Goal: Communication & Community: Participate in discussion

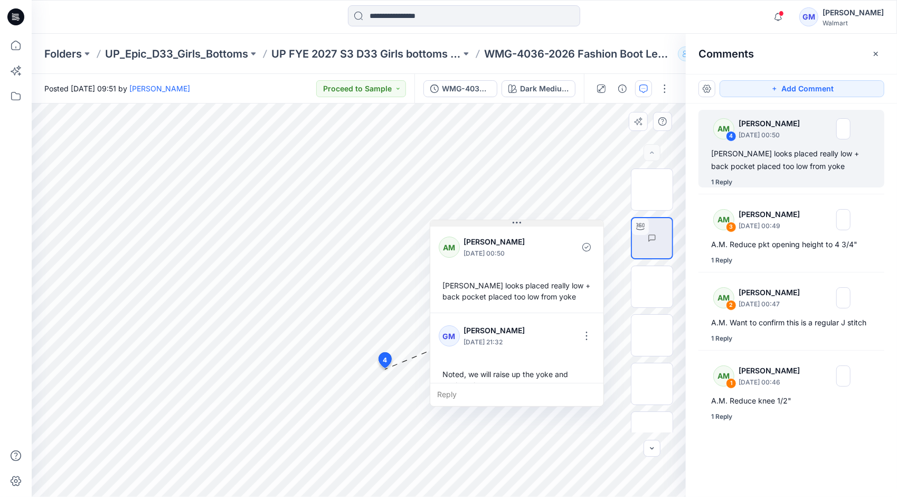
drag, startPoint x: 456, startPoint y: 376, endPoint x: 518, endPoint y: 222, distance: 165.5
click at [518, 222] on icon at bounding box center [517, 223] width 8 height 2
click at [779, 438] on div "AM 4 Alyssa Montalvo September 23, 2025 00:50 A.M. Yoke looks placed really low…" at bounding box center [791, 281] width 211 height 354
click at [792, 85] on button "Add Comment" at bounding box center [802, 88] width 165 height 17
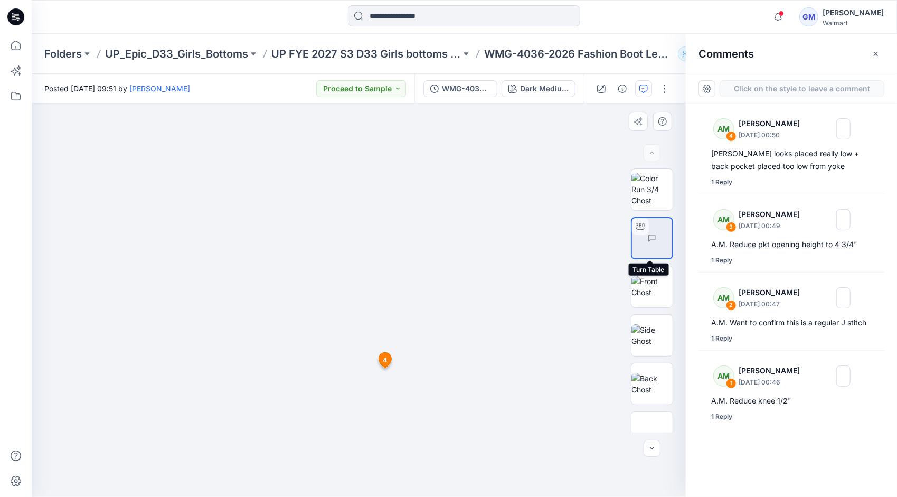
click at [672, 238] on img at bounding box center [672, 238] width 0 height 0
click at [651, 185] on img at bounding box center [652, 189] width 41 height 33
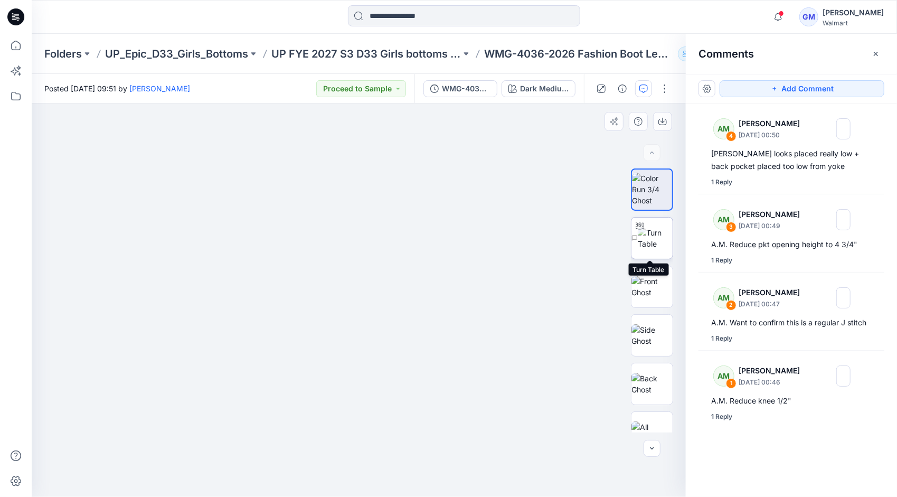
click at [649, 242] on img at bounding box center [655, 238] width 35 height 22
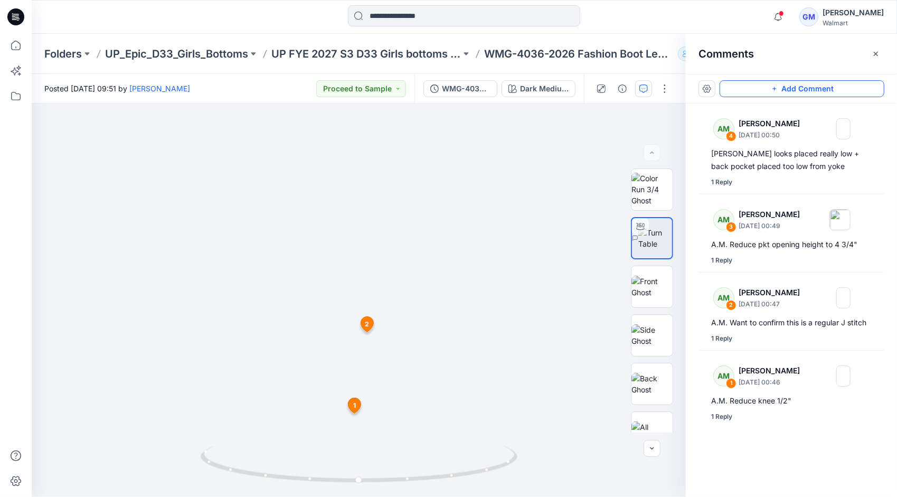
click at [781, 88] on button "Add Comment" at bounding box center [802, 88] width 165 height 17
click at [342, 338] on div "5 1 AM Alyssa Montalvo September 23, 2025 00:46 A.M. Reduce knee 1/2" GM Gayan …" at bounding box center [359, 301] width 654 height 394
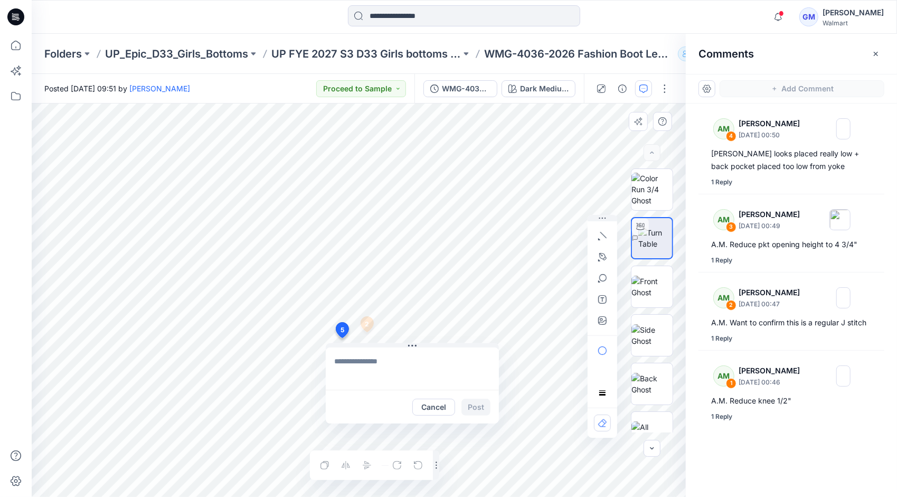
click at [378, 360] on textarea at bounding box center [412, 369] width 173 height 42
type textarea "**********"
click at [476, 409] on button "Post" at bounding box center [476, 407] width 29 height 17
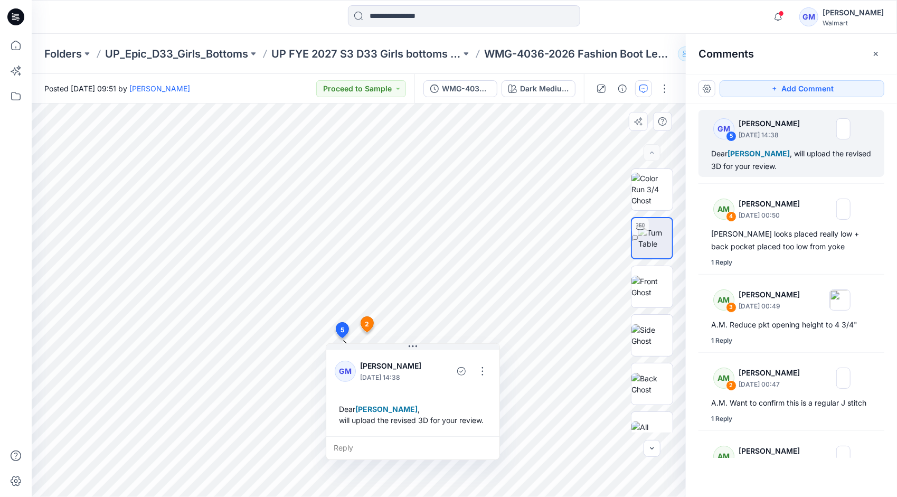
click at [665, 22] on div at bounding box center [464, 16] width 433 height 23
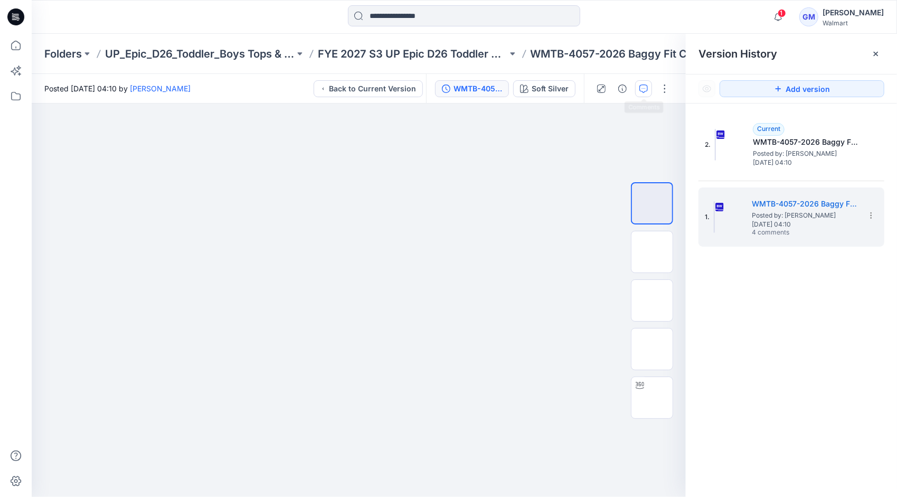
click at [648, 87] on icon "button" at bounding box center [644, 89] width 8 height 8
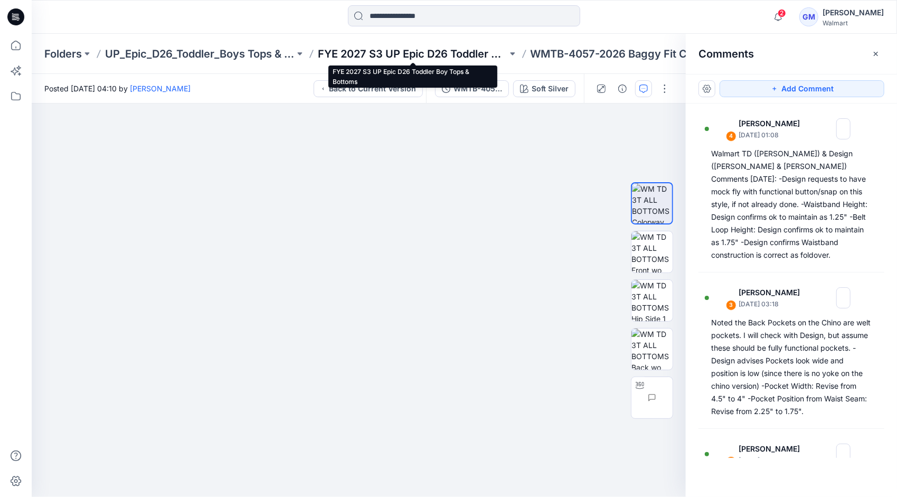
click at [455, 53] on p "FYE 2027 S3 UP Epic D26 Toddler Boy Tops & Bottoms" at bounding box center [413, 53] width 190 height 15
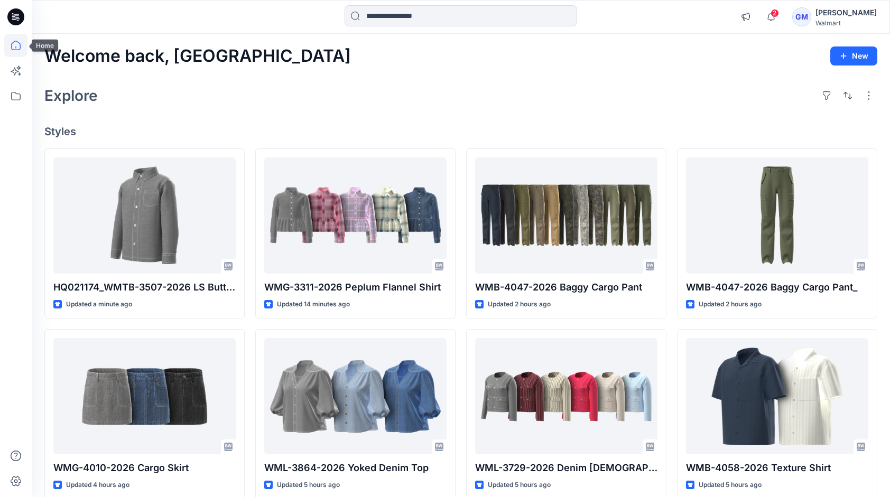
click at [14, 45] on icon at bounding box center [15, 45] width 23 height 23
click at [8, 100] on icon at bounding box center [15, 96] width 23 height 23
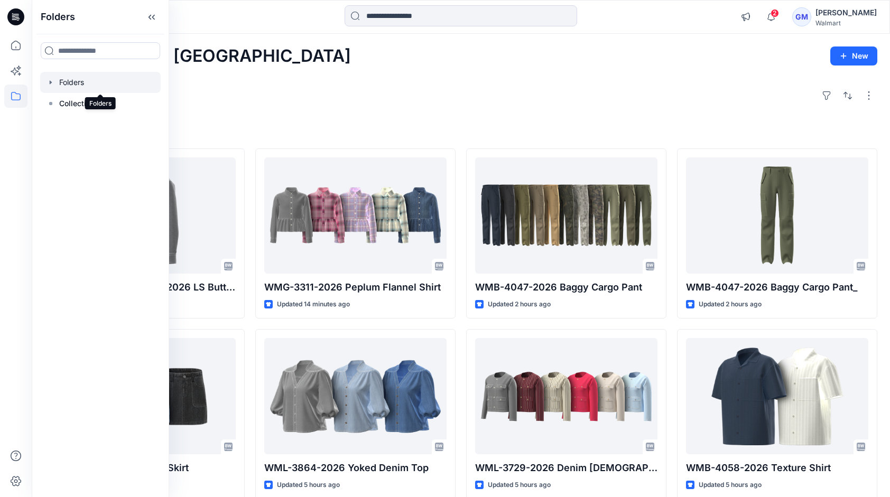
click at [71, 83] on div at bounding box center [100, 82] width 120 height 21
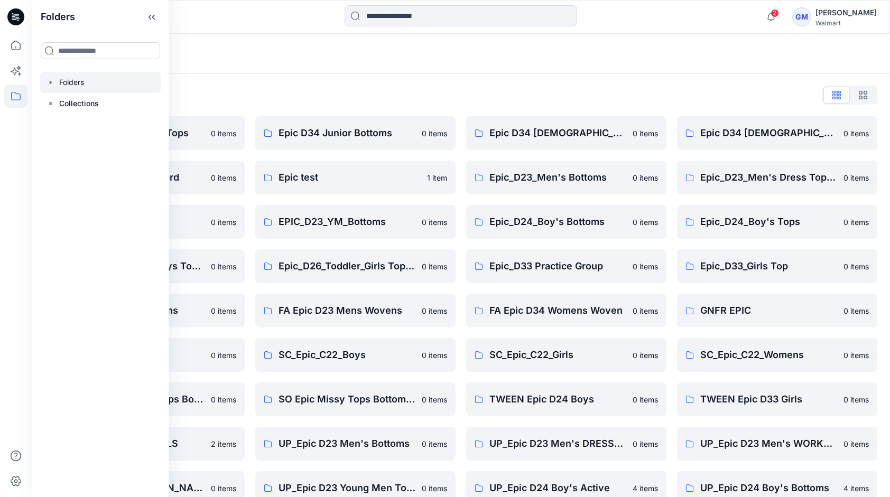
click at [248, 59] on div "Folders" at bounding box center [419, 53] width 750 height 15
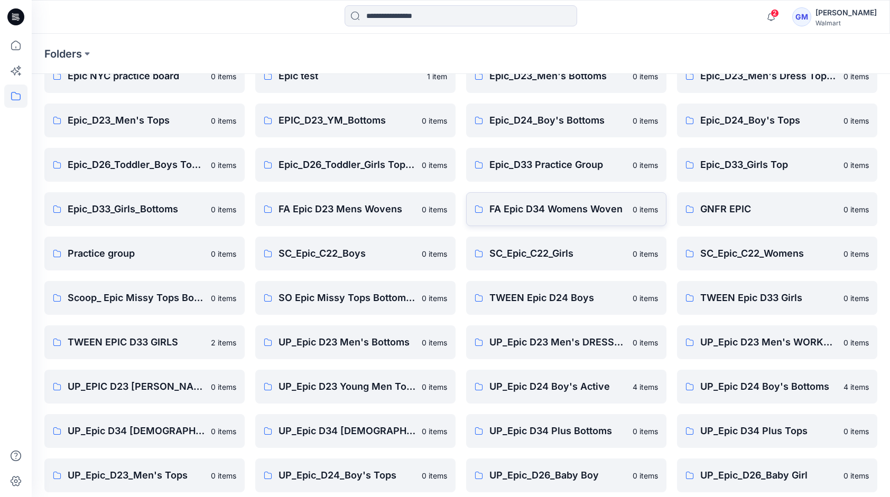
scroll to position [198, 0]
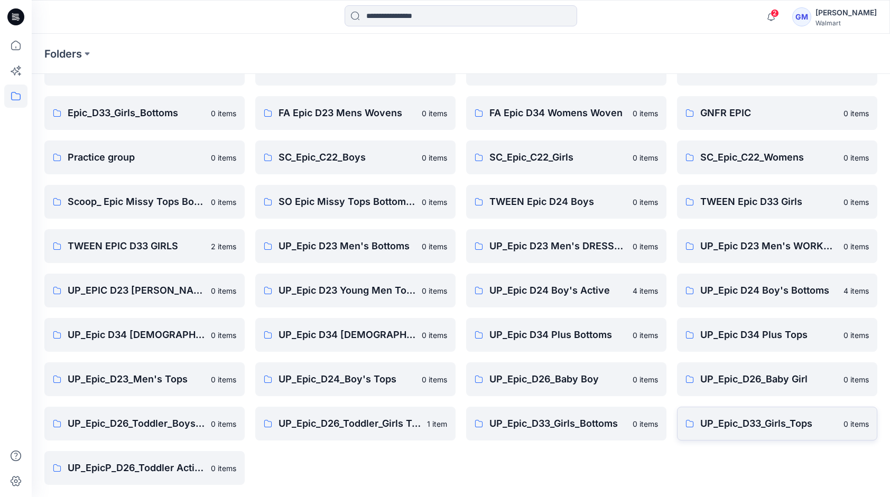
click at [747, 422] on p "UP_Epic_D33_Girls_Tops" at bounding box center [768, 423] width 137 height 15
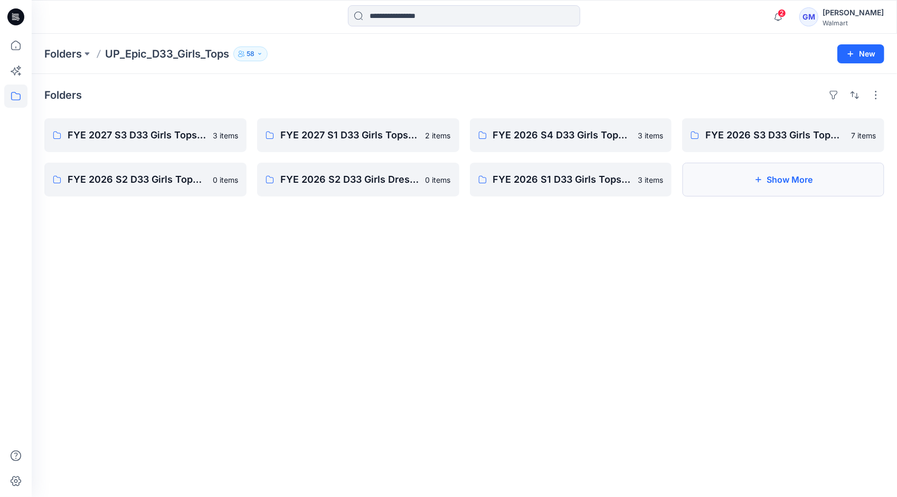
click at [813, 175] on button "Show More" at bounding box center [783, 180] width 202 height 34
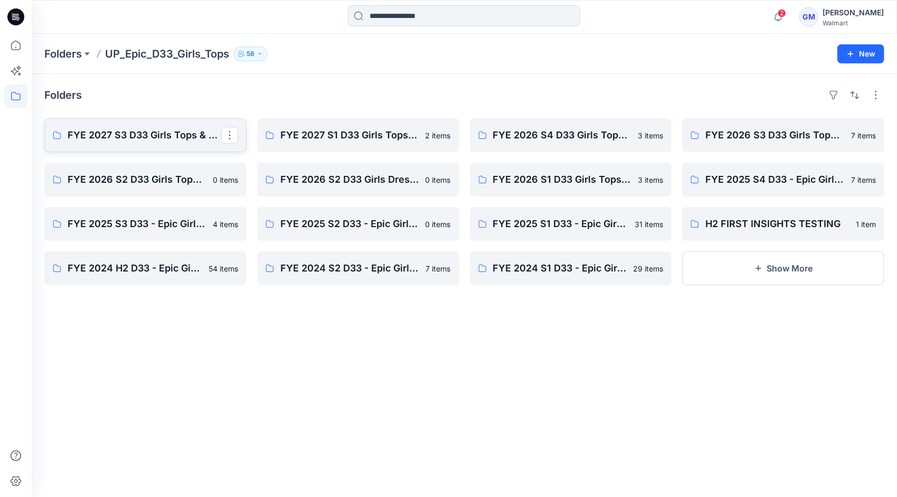
click at [132, 134] on p "FYE 2027 S3 D33 Girls Tops & Dresses Epic Design" at bounding box center [145, 135] width 154 height 15
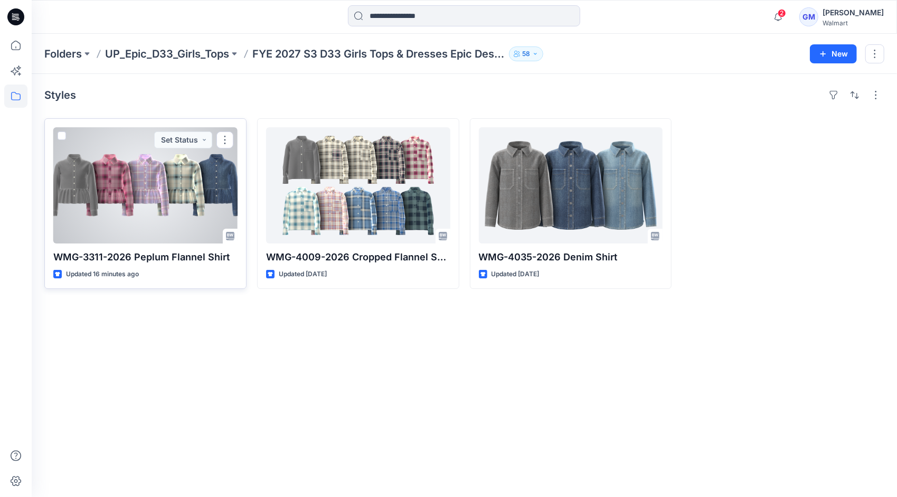
click at [154, 202] on div at bounding box center [145, 185] width 184 height 116
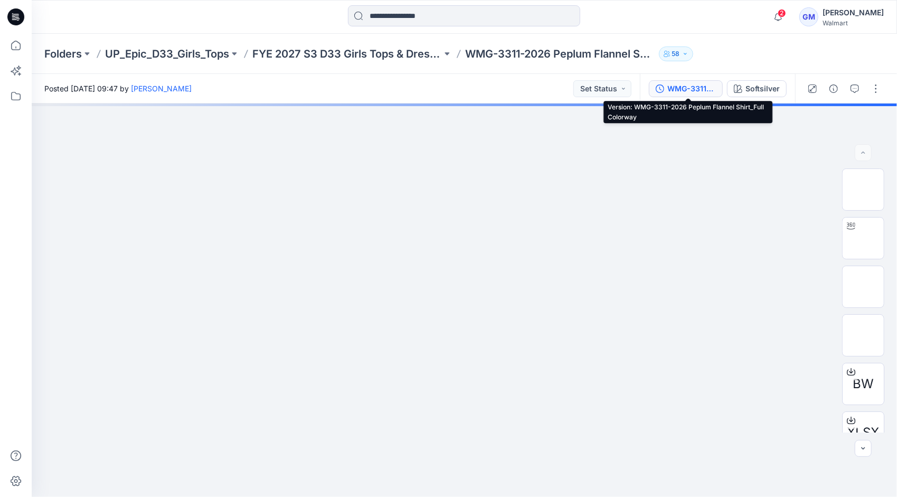
click at [710, 83] on div "WMG-3311-2026 Peplum Flannel Shirt_Full Colorway" at bounding box center [692, 89] width 49 height 12
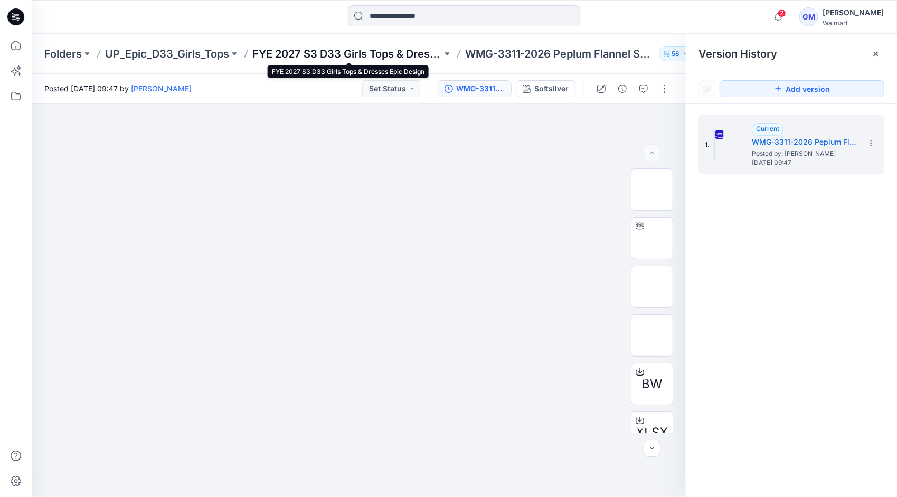
click at [408, 50] on p "FYE 2027 S3 D33 Girls Tops & Dresses Epic Design" at bounding box center [347, 53] width 190 height 15
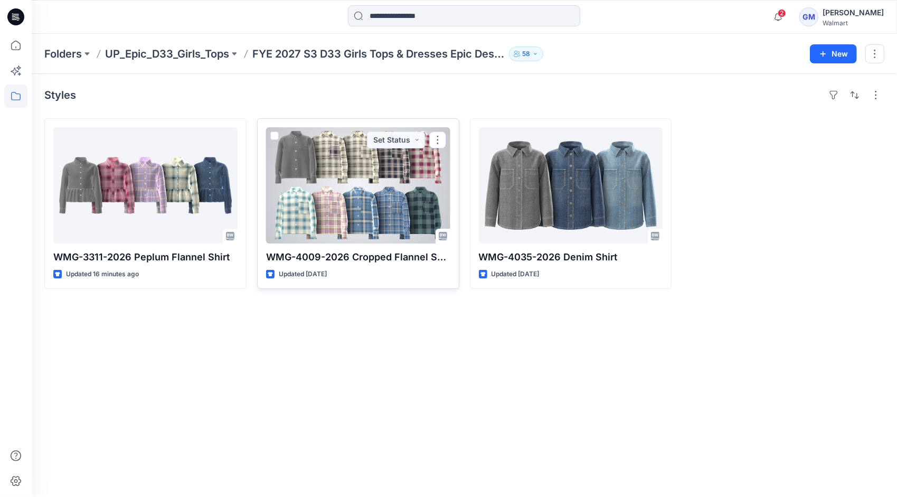
click at [376, 197] on div at bounding box center [358, 185] width 184 height 116
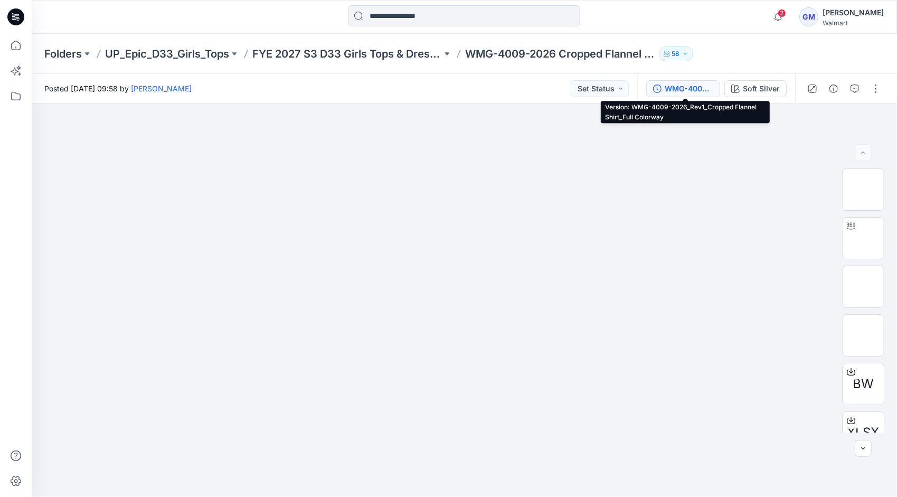
click at [681, 87] on div "WMG-4009-2026_Rev1_Cropped Flannel Shirt_Full Colorway" at bounding box center [689, 89] width 49 height 12
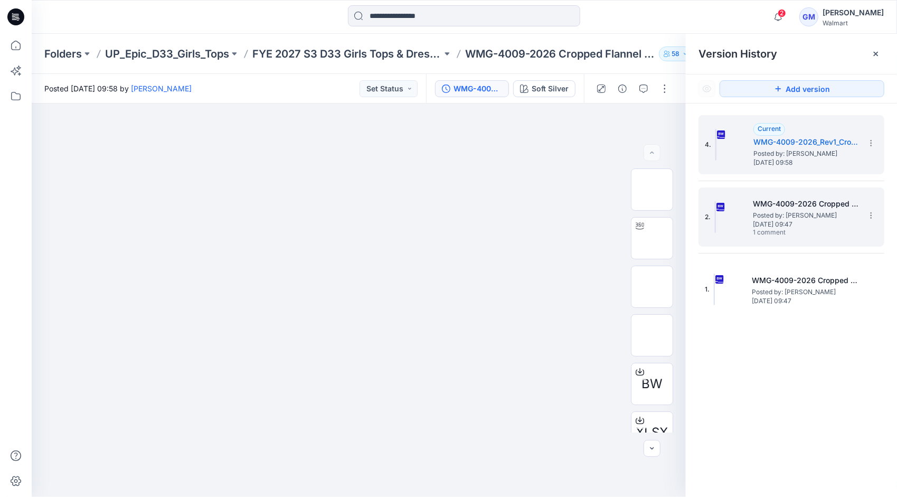
click at [781, 210] on span "Posted by: [PERSON_NAME]" at bounding box center [806, 215] width 106 height 11
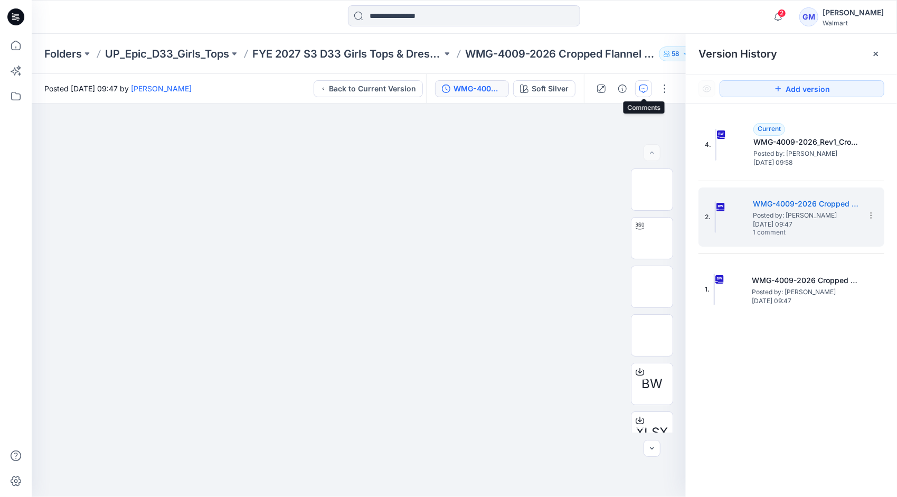
click at [639, 83] on button "button" at bounding box center [643, 88] width 17 height 17
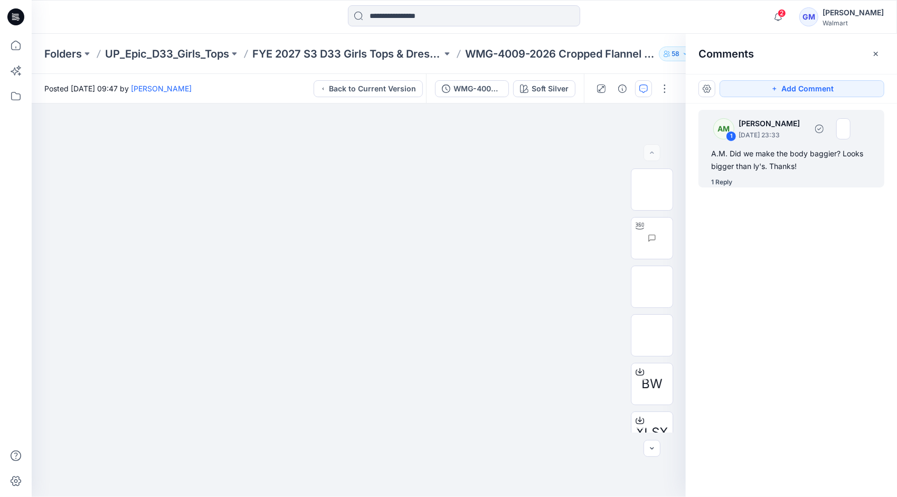
click at [726, 178] on div "1 Reply" at bounding box center [722, 182] width 21 height 11
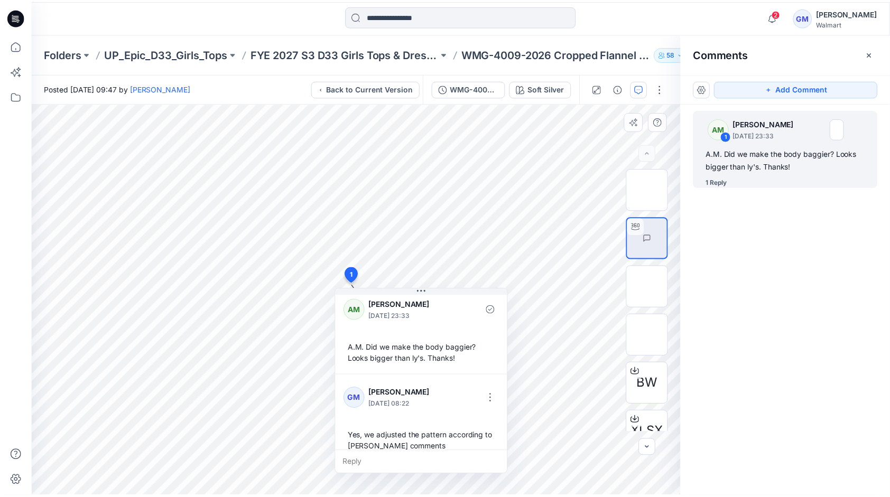
scroll to position [18, 0]
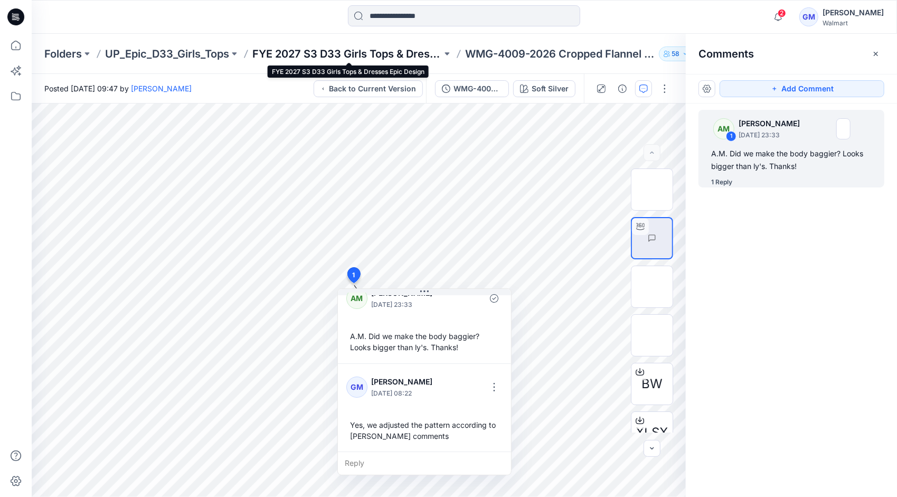
click at [404, 53] on p "FYE 2027 S3 D33 Girls Tops & Dresses Epic Design" at bounding box center [347, 53] width 190 height 15
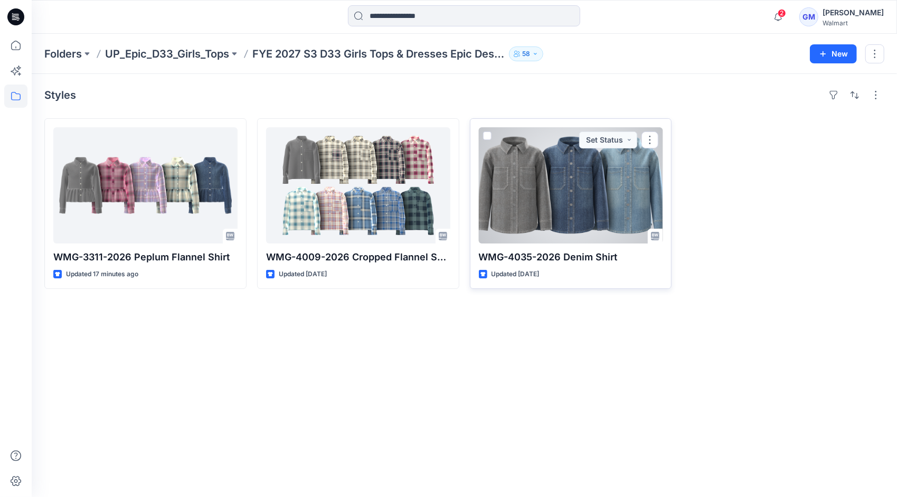
click at [561, 195] on div at bounding box center [571, 185] width 184 height 116
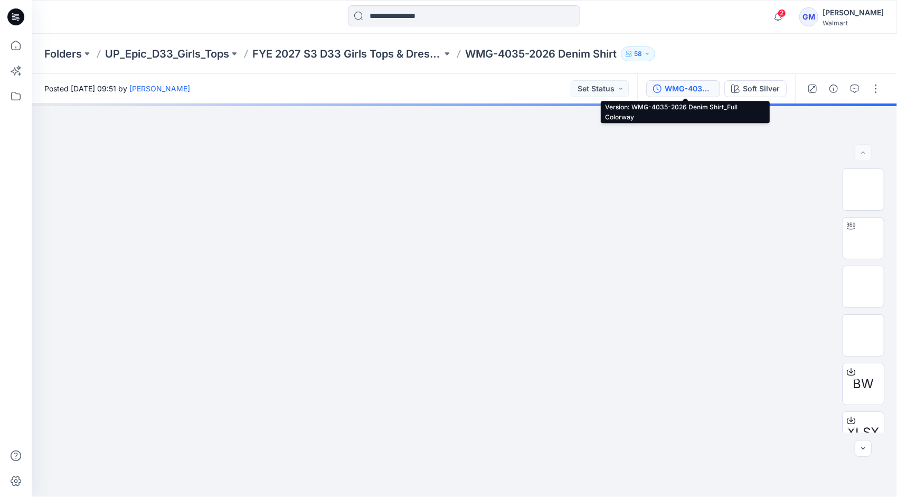
click at [689, 86] on div "WMG-4035-2026 Denim Shirt_Full Colorway" at bounding box center [689, 89] width 49 height 12
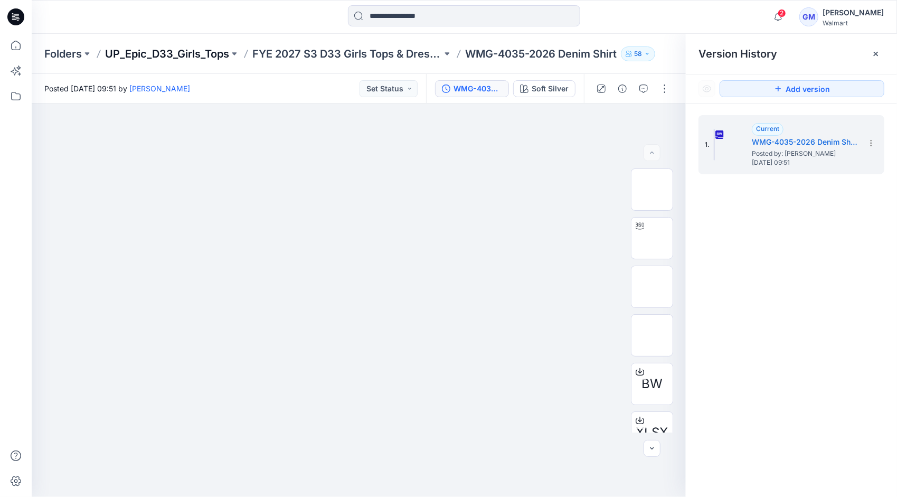
click at [211, 51] on p "UP_Epic_D33_Girls_Tops" at bounding box center [167, 53] width 124 height 15
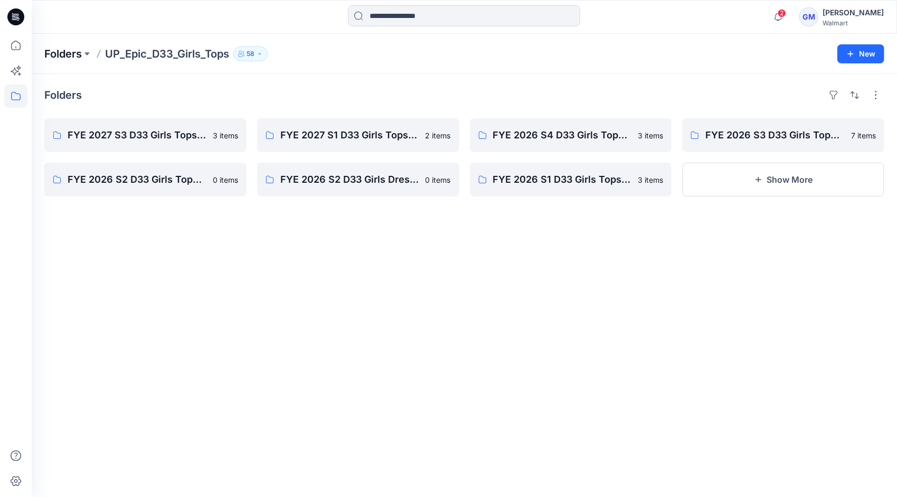
click at [70, 54] on p "Folders" at bounding box center [63, 53] width 38 height 15
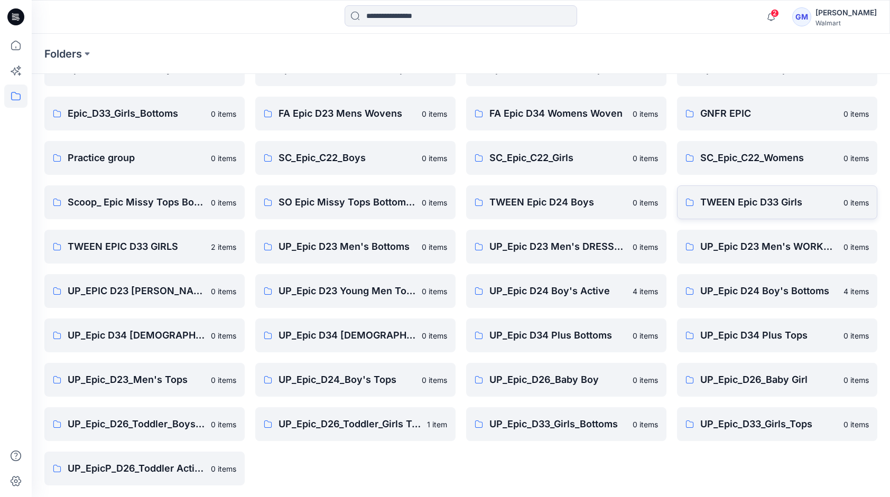
scroll to position [198, 0]
click at [571, 423] on p "UP_Epic_D33_Girls_Bottoms" at bounding box center [557, 423] width 137 height 15
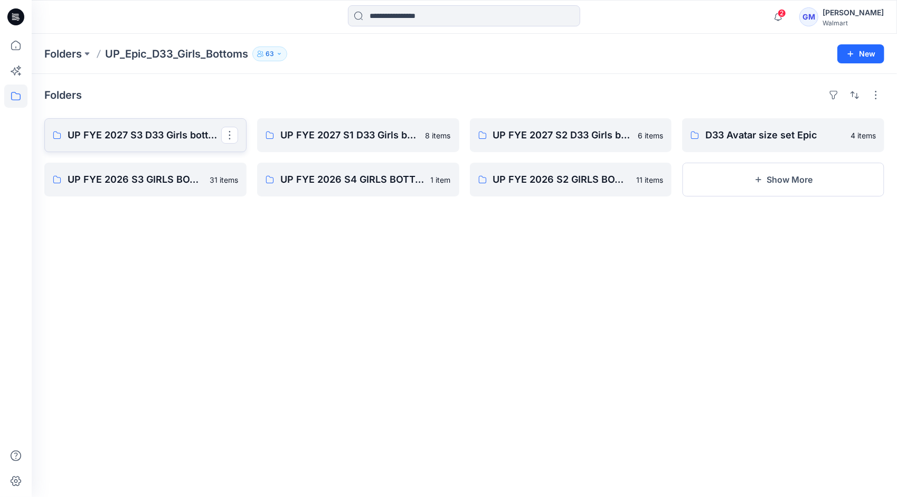
click at [147, 135] on p "UP FYE 2027 S3 D33 Girls bottoms Epic" at bounding box center [145, 135] width 154 height 15
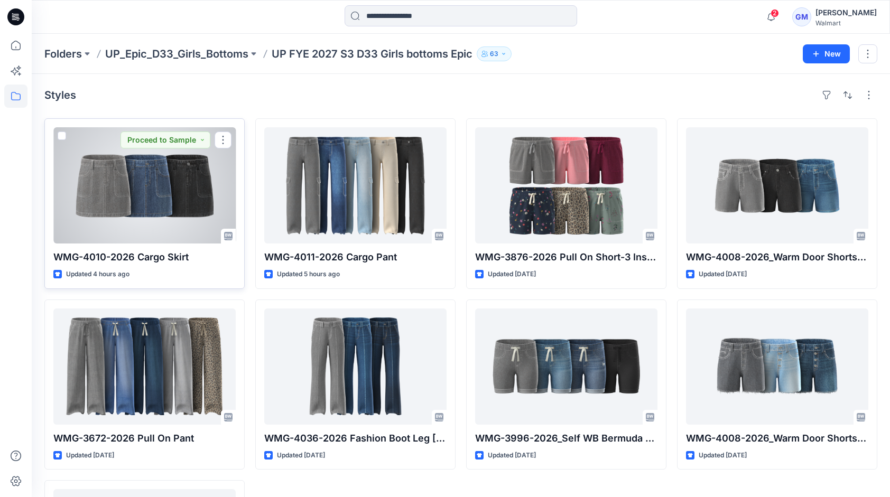
click at [181, 208] on div at bounding box center [144, 185] width 182 height 116
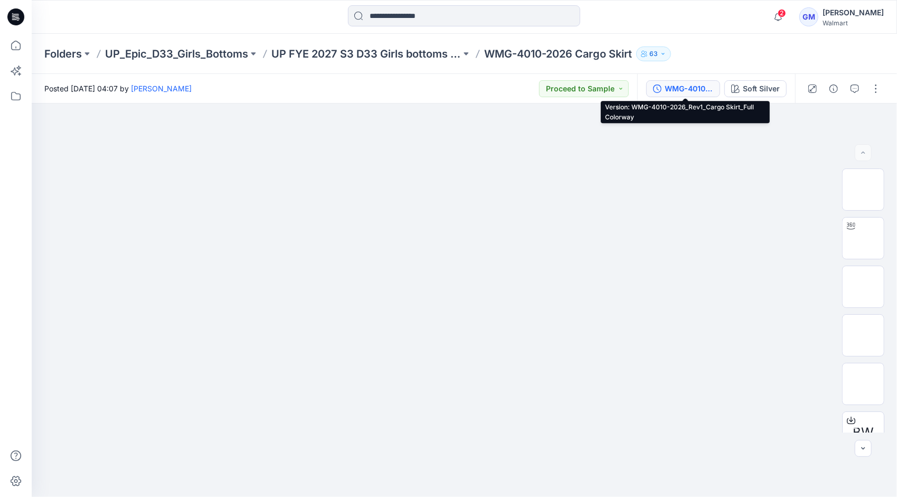
click at [702, 89] on div "WMG-4010-2026_Rev1_Cargo Skirt_Full Colorway" at bounding box center [689, 89] width 49 height 12
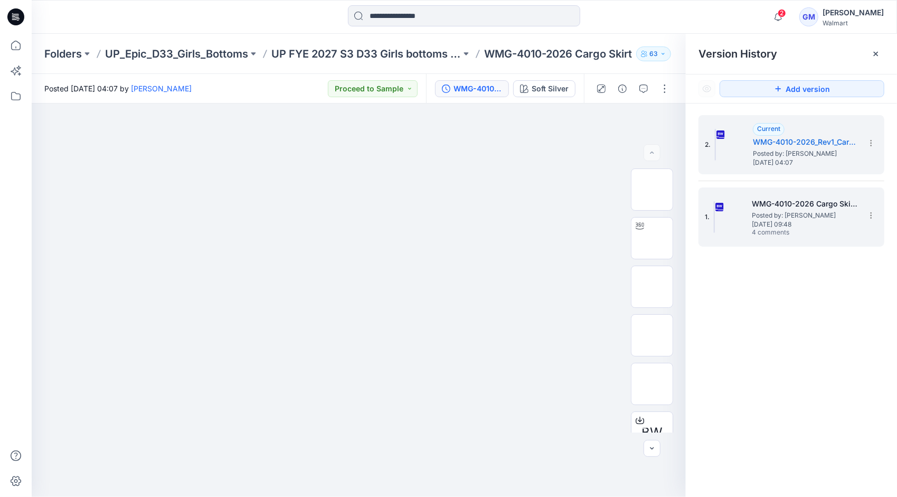
click at [779, 217] on span "Posted by: [PERSON_NAME]" at bounding box center [805, 215] width 106 height 11
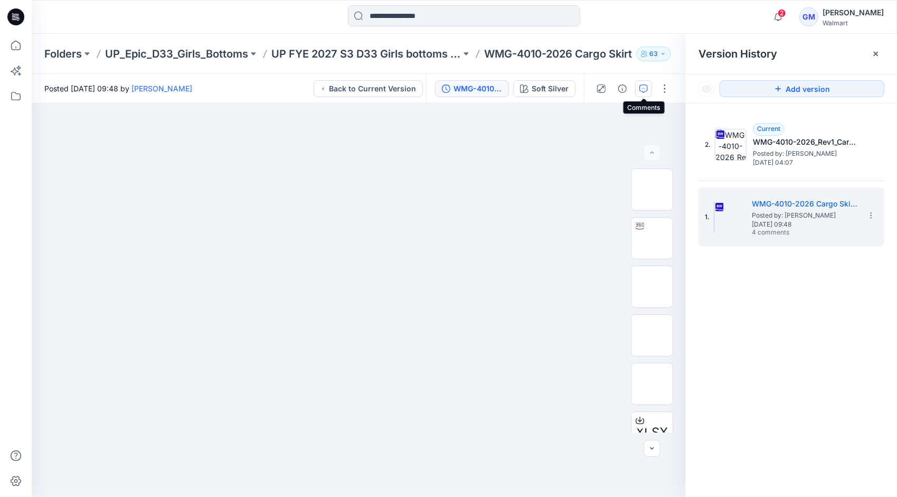
click at [642, 87] on icon "button" at bounding box center [644, 89] width 8 height 8
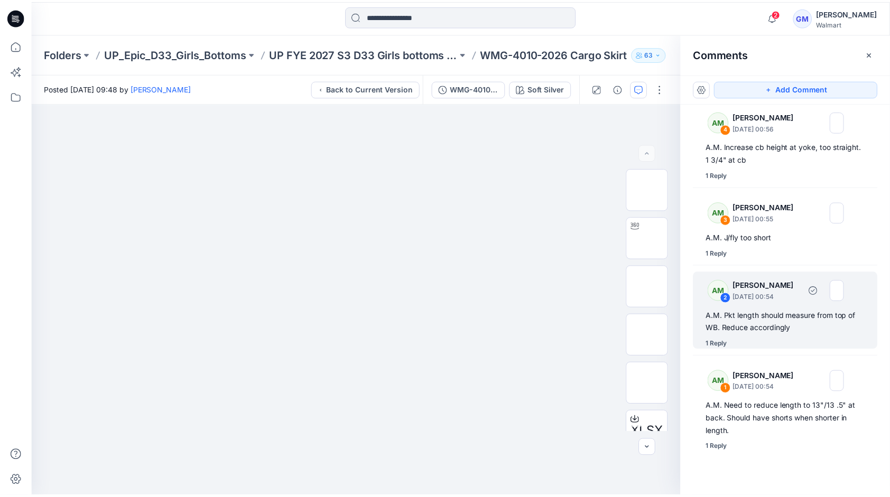
scroll to position [7, 0]
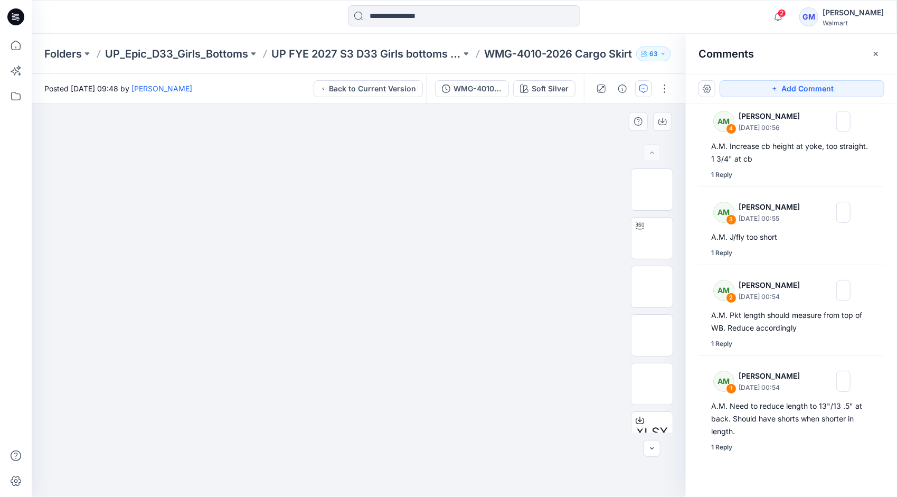
click at [492, 142] on img at bounding box center [359, 142] width 528 height 0
click at [389, 55] on p "UP FYE 2027 S3 D33 Girls bottoms Epic" at bounding box center [367, 53] width 190 height 15
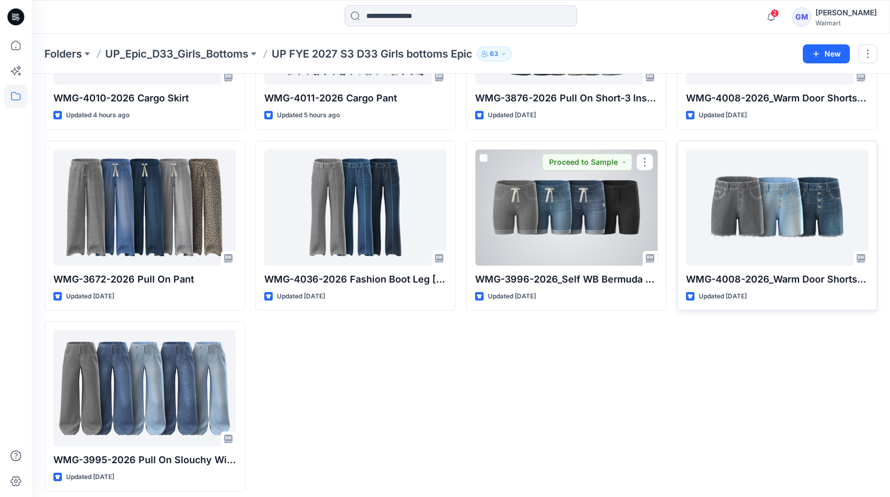
scroll to position [164, 0]
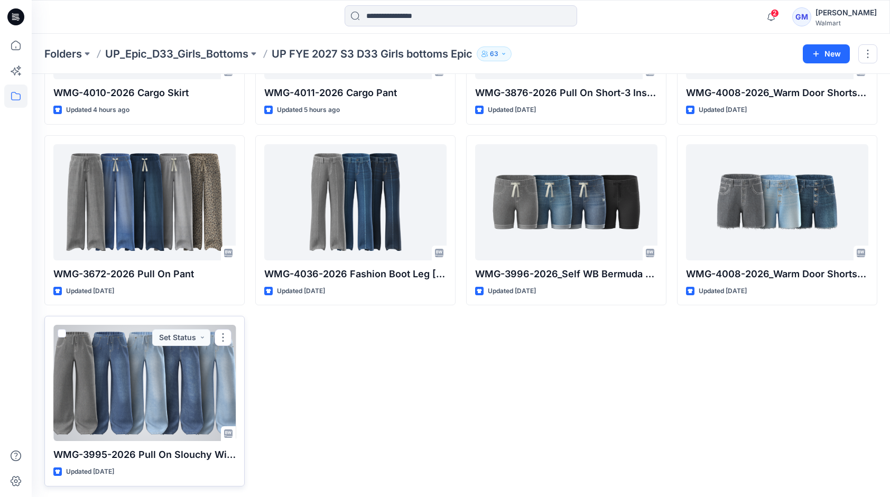
click at [130, 385] on div at bounding box center [144, 383] width 182 height 116
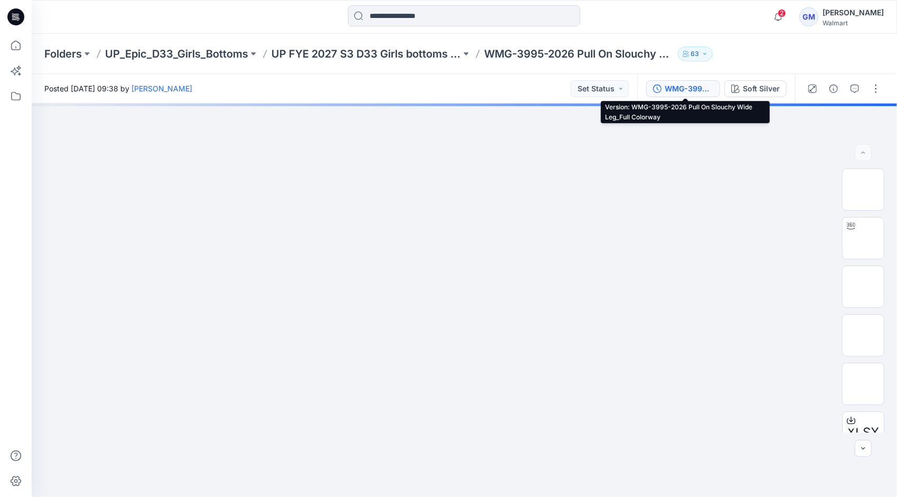
click at [684, 92] on div "WMG-3995-2026 Pull On Slouchy Wide Leg_Full Colorway" at bounding box center [689, 89] width 49 height 12
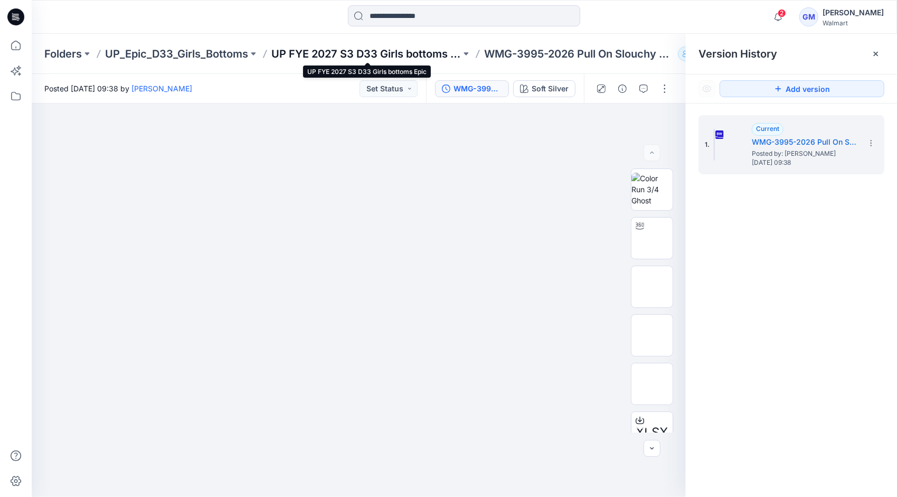
click at [343, 49] on p "UP FYE 2027 S3 D33 Girls bottoms Epic" at bounding box center [367, 53] width 190 height 15
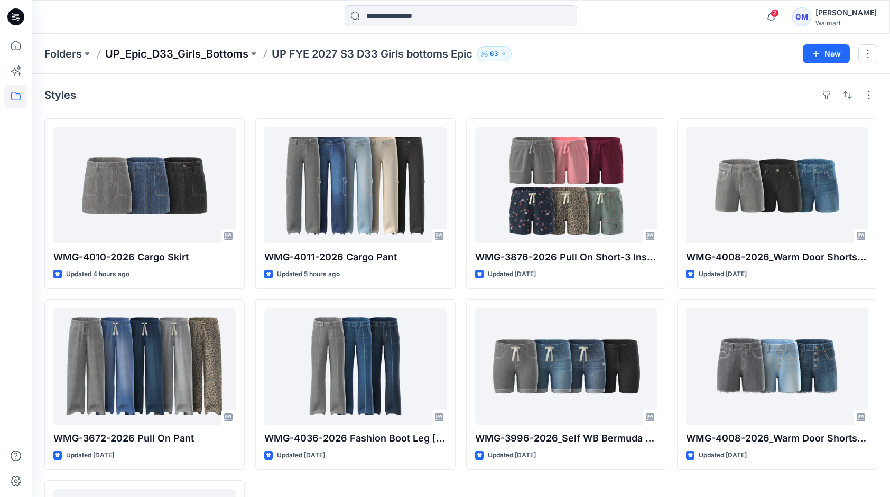
click at [190, 49] on p "UP_Epic_D33_Girls_Bottoms" at bounding box center [176, 53] width 143 height 15
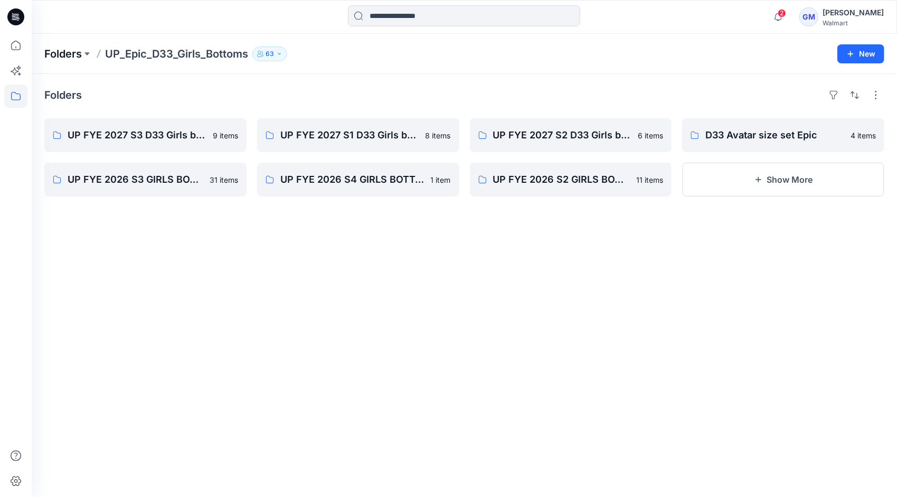
click at [50, 49] on p "Folders" at bounding box center [63, 53] width 38 height 15
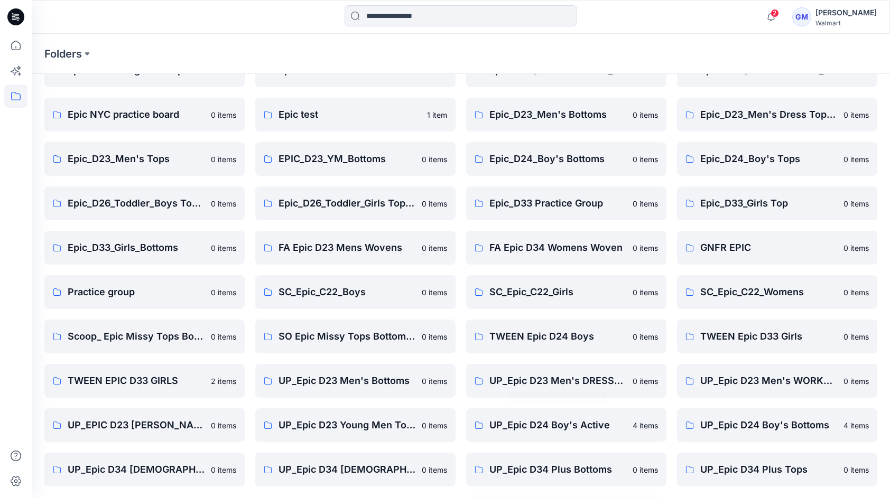
scroll to position [198, 0]
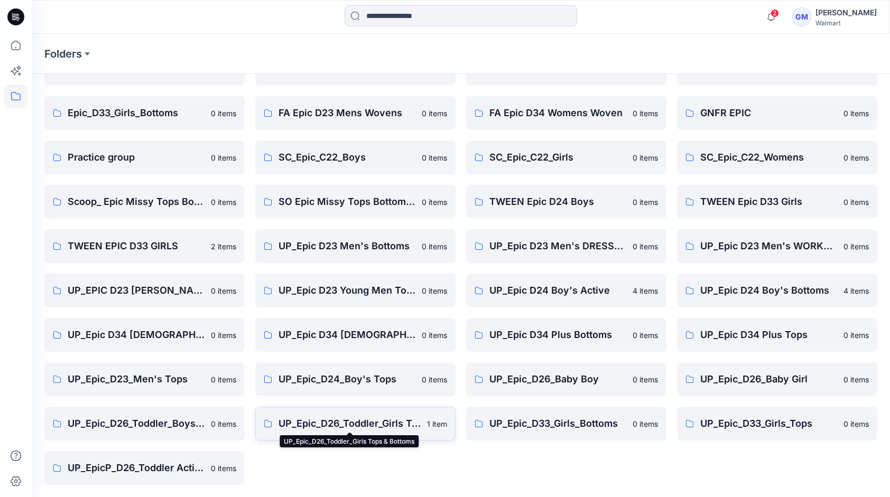
click at [349, 420] on p "UP_Epic_D26_Toddler_Girls Tops & Bottoms" at bounding box center [349, 423] width 142 height 15
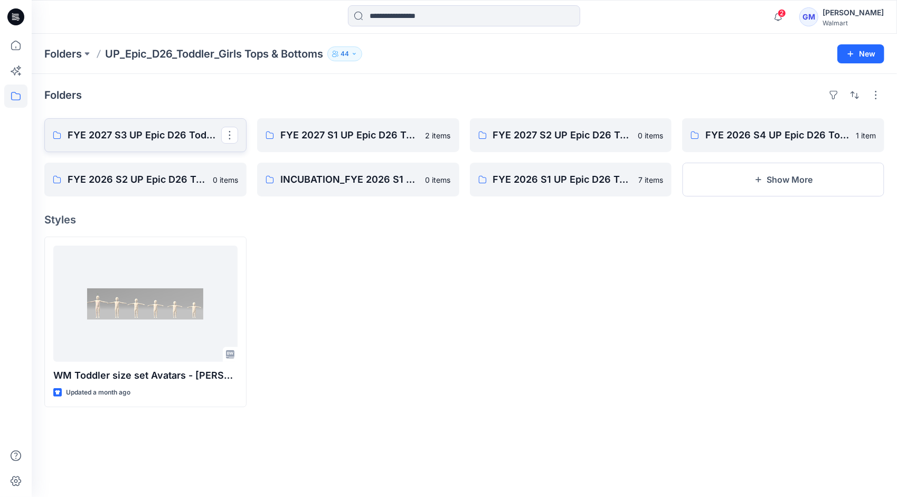
click at [139, 133] on p "FYE 2027 S3 UP Epic D26 Toddler Girls Tops & Bottoms" at bounding box center [145, 135] width 154 height 15
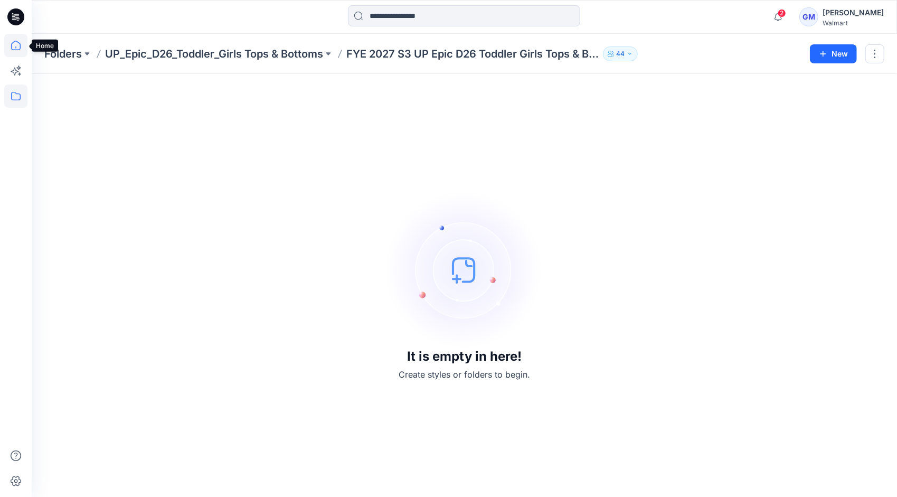
click at [15, 43] on icon at bounding box center [15, 45] width 23 height 23
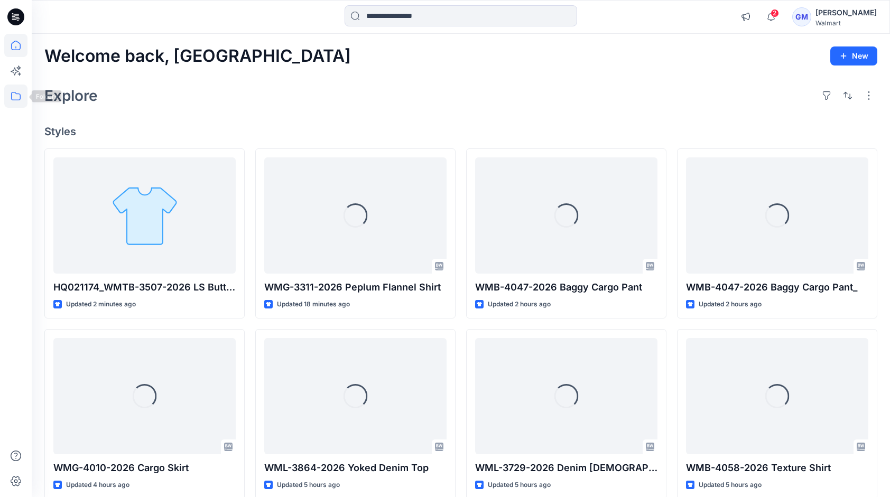
click at [17, 96] on icon at bounding box center [15, 96] width 23 height 23
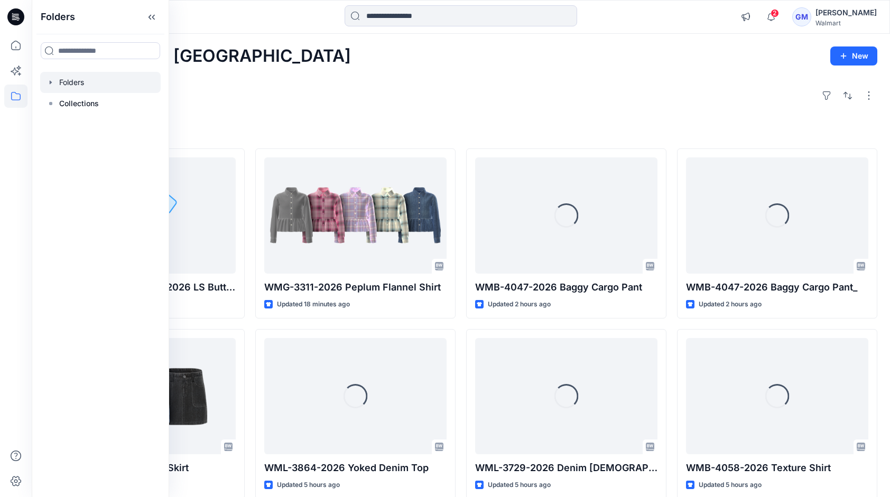
click at [81, 84] on div at bounding box center [100, 82] width 120 height 21
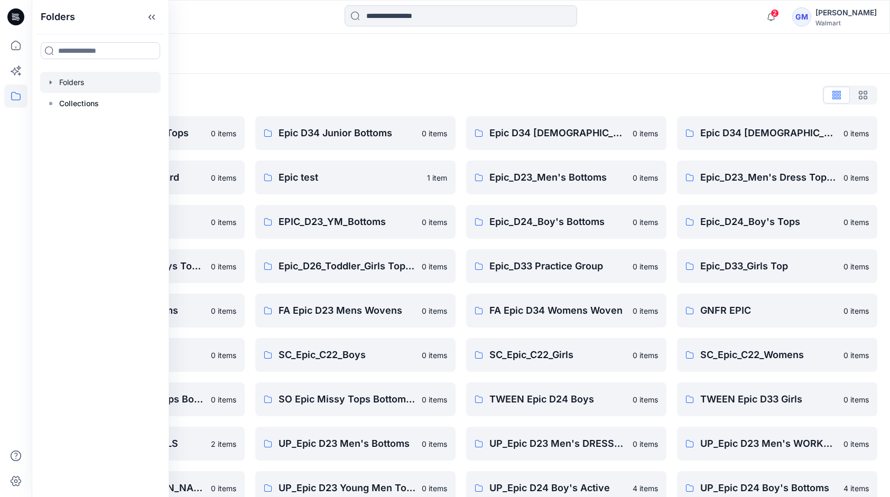
click at [299, 86] on div "Folders List Epic D23 Young Men Tops 0 items Epic NYC practice board 0 items Ep…" at bounding box center [461, 384] width 858 height 621
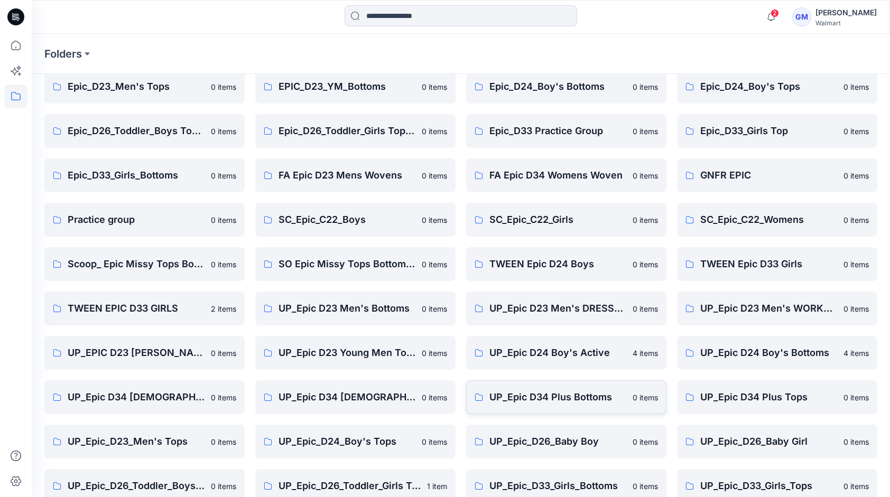
scroll to position [198, 0]
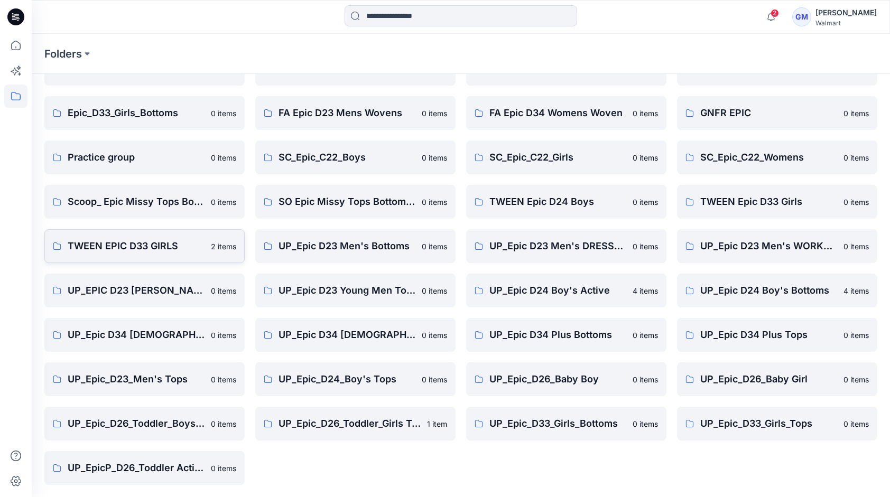
click at [143, 240] on p "TWEEN EPIC D33 GIRLS" at bounding box center [136, 246] width 137 height 15
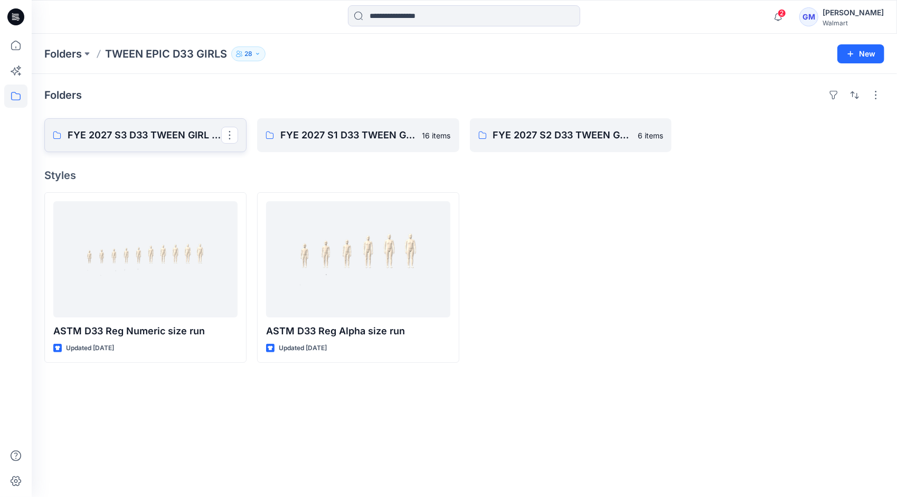
click at [140, 134] on p "FYE 2027 S3 D33 TWEEN GIRL EPIC" at bounding box center [145, 135] width 154 height 15
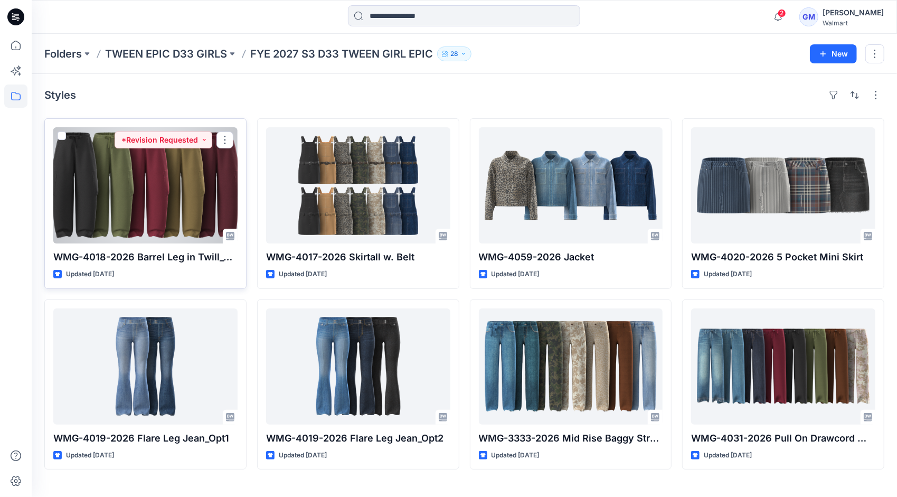
click at [133, 205] on div at bounding box center [145, 185] width 184 height 116
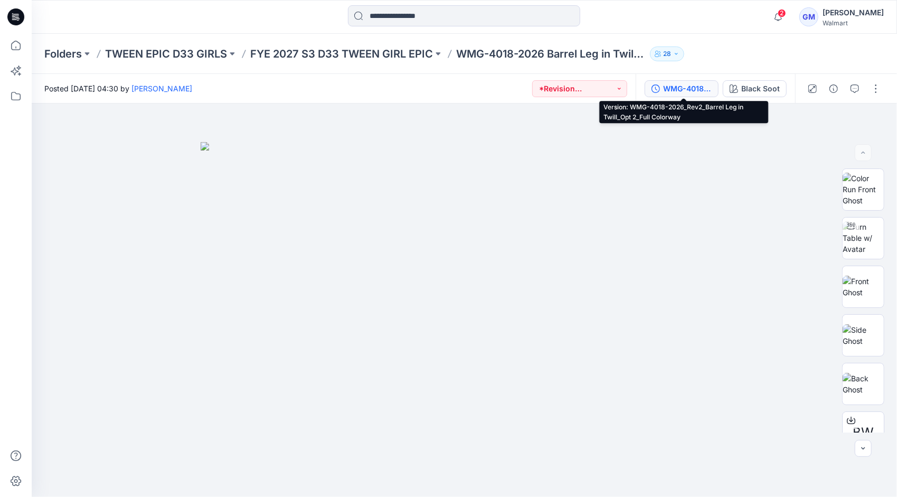
click at [683, 86] on div "WMG-4018-2026_Rev2_Barrel Leg in Twill_Opt 2_Full Colorway" at bounding box center [687, 89] width 49 height 12
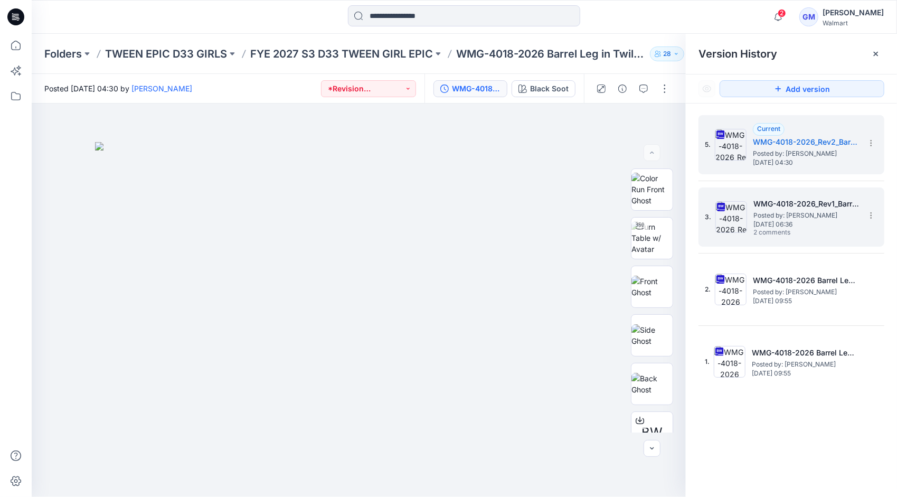
click at [793, 211] on span "Posted by: [PERSON_NAME]" at bounding box center [807, 215] width 106 height 11
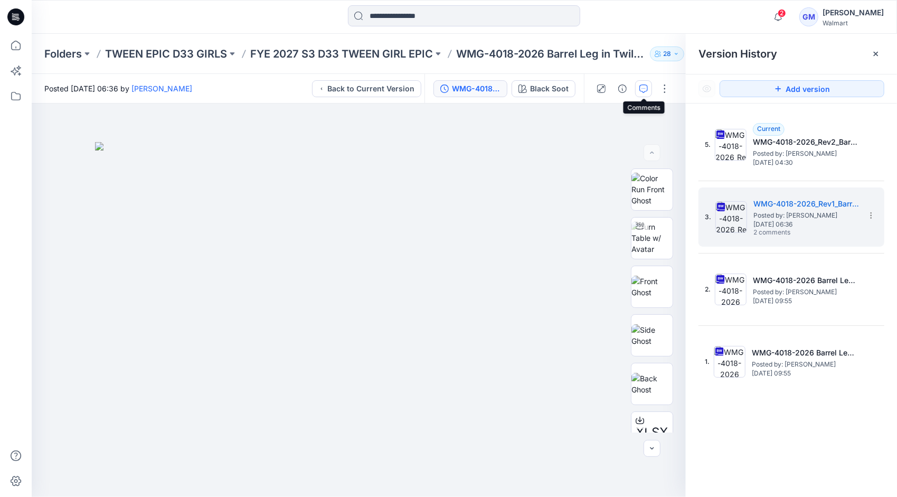
click at [642, 87] on icon "button" at bounding box center [644, 89] width 8 height 8
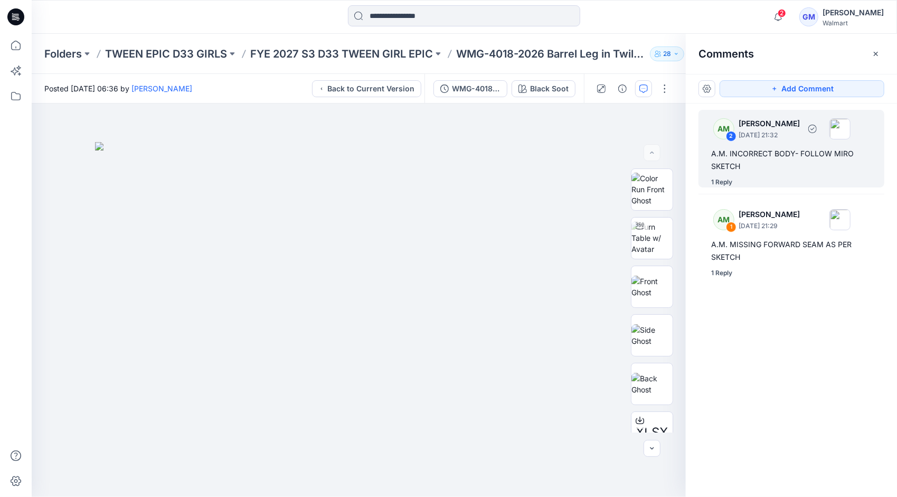
click at [785, 181] on div "1 Reply" at bounding box center [798, 182] width 173 height 11
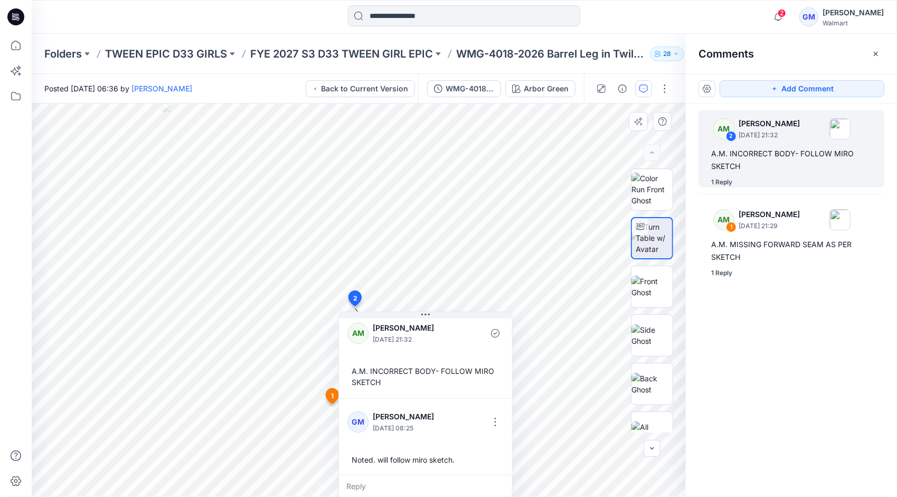
scroll to position [7, 0]
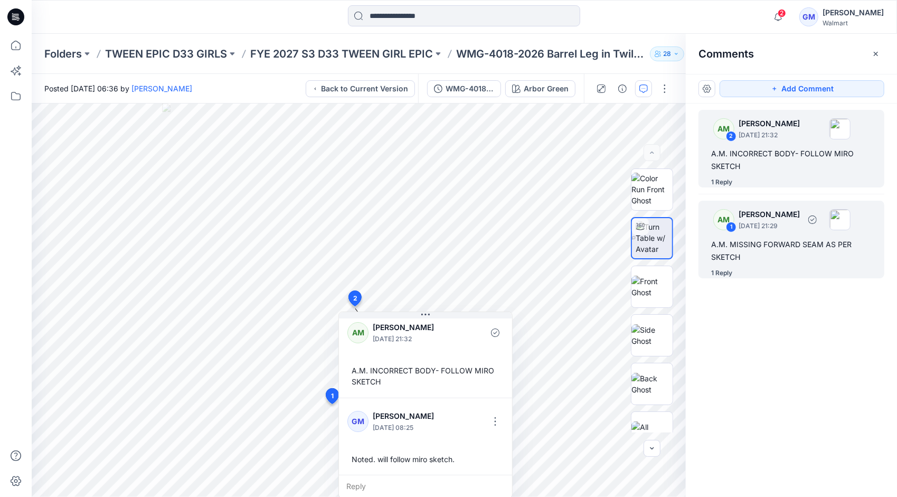
click at [778, 227] on p "[DATE] 21:29" at bounding box center [769, 226] width 61 height 11
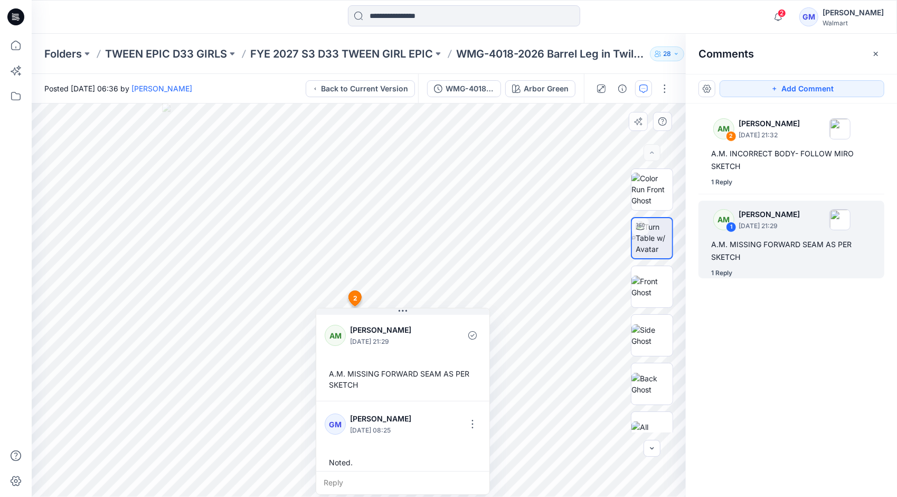
scroll to position [7, 0]
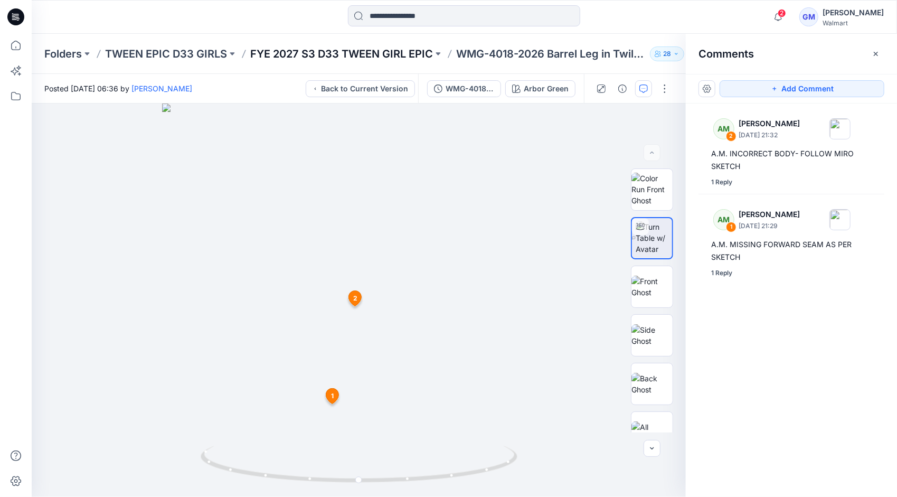
click at [393, 48] on p "FYE 2027 S3 D33 TWEEN GIRL EPIC" at bounding box center [341, 53] width 183 height 15
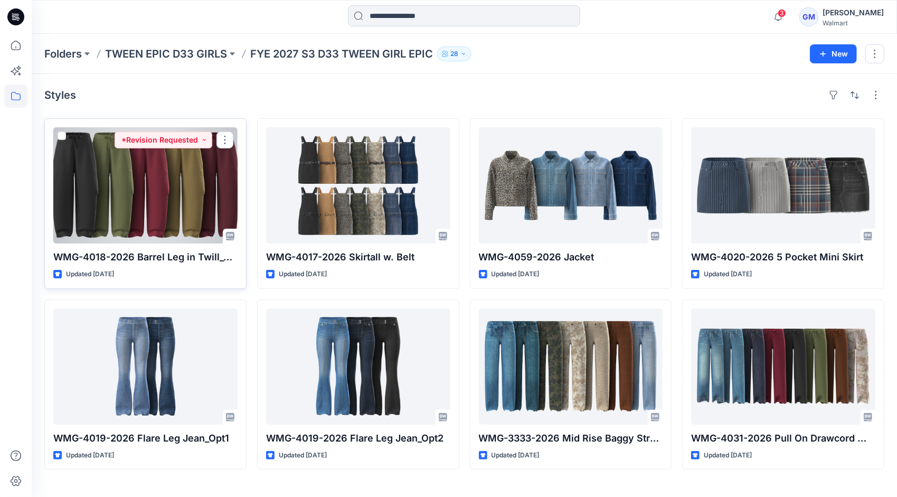
click at [141, 187] on div at bounding box center [145, 185] width 184 height 116
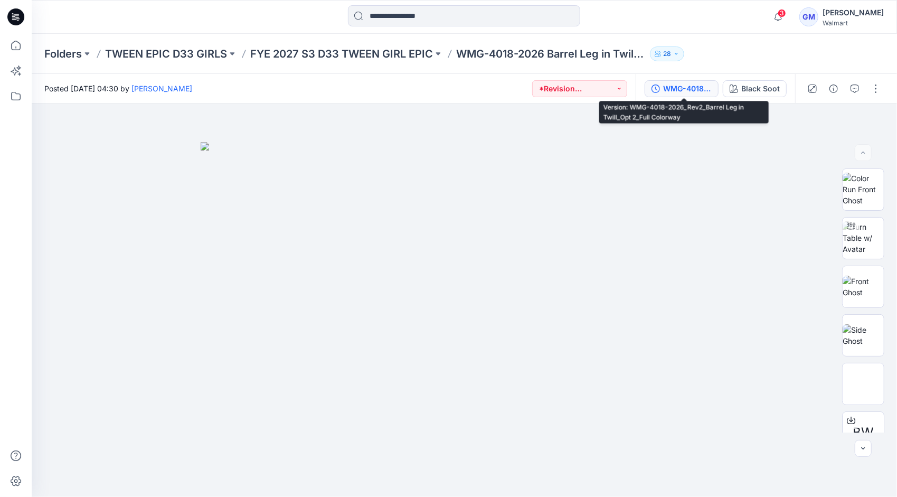
click at [678, 86] on div "WMG-4018-2026_Rev2_Barrel Leg in Twill_Opt 2_Full Colorway" at bounding box center [687, 89] width 49 height 12
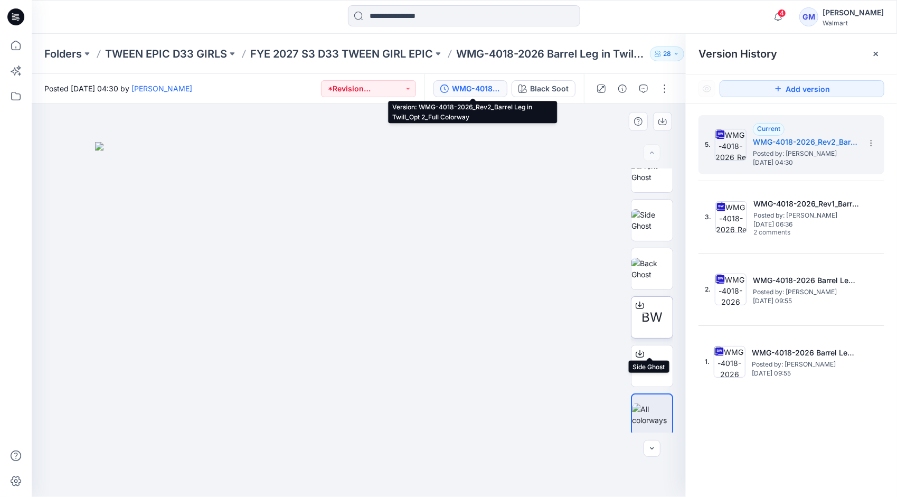
scroll to position [118, 0]
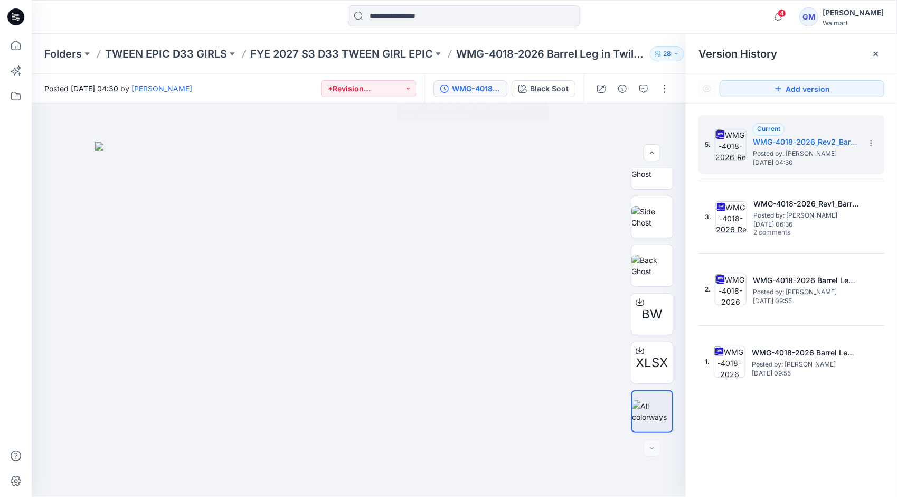
click at [790, 438] on div "5. Current WMG-4018-2026_Rev2_Barrel Leg in Twill_Opt 2_Full Colorway Posted by…" at bounding box center [791, 308] width 211 height 409
click at [637, 302] on icon at bounding box center [640, 302] width 8 height 8
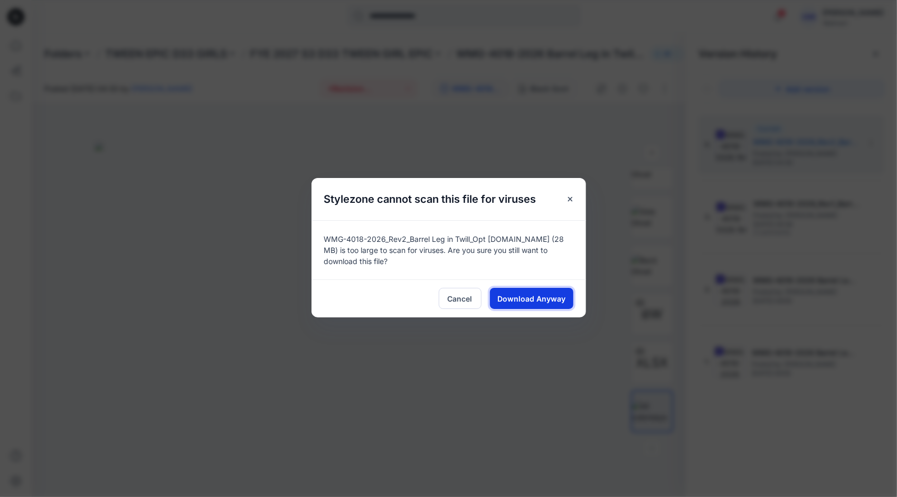
click at [509, 305] on button "Download Anyway" at bounding box center [531, 298] width 83 height 21
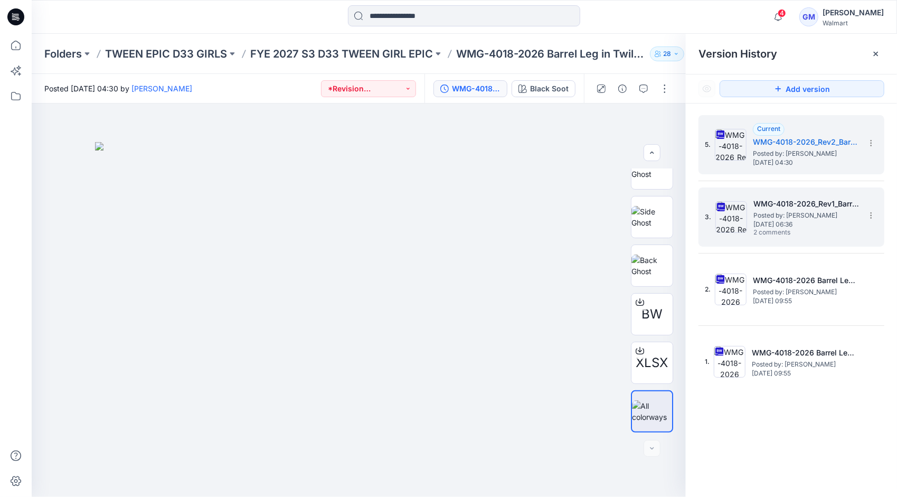
click at [797, 223] on span "[DATE] 06:36" at bounding box center [807, 224] width 106 height 7
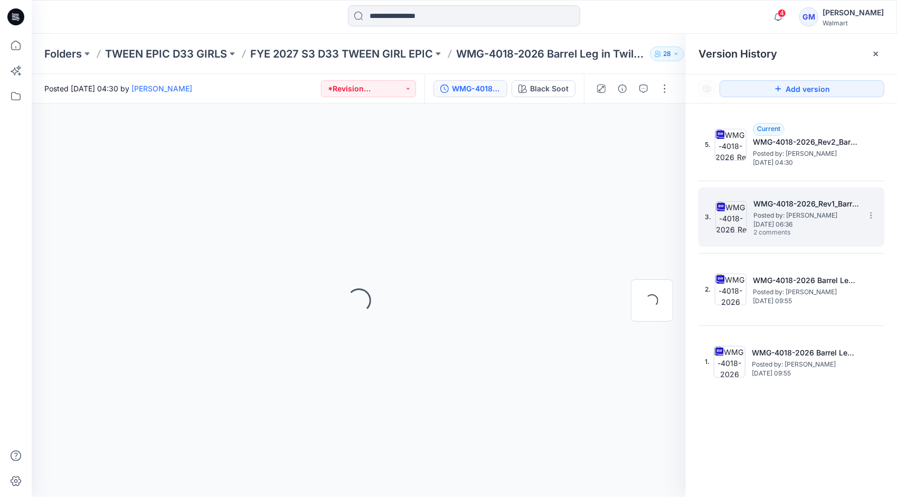
scroll to position [0, 0]
click at [642, 91] on icon "button" at bounding box center [644, 89] width 8 height 8
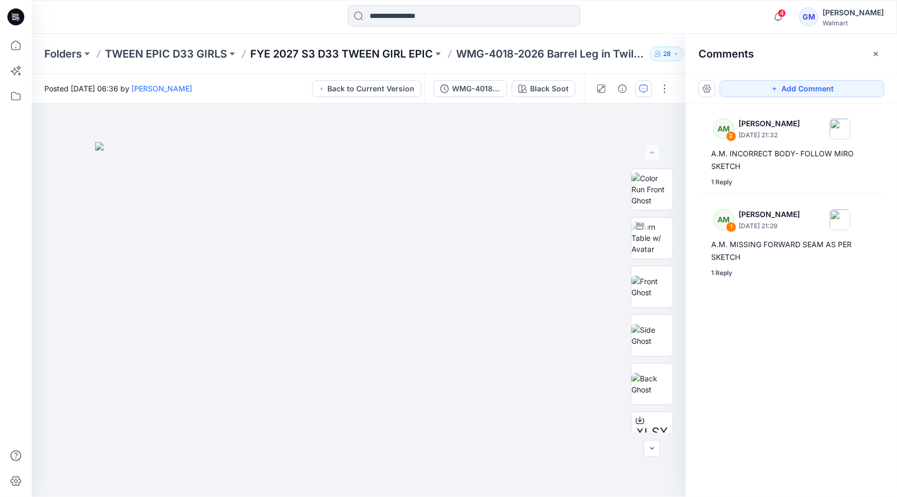
click at [369, 49] on p "FYE 2027 S3 D33 TWEEN GIRL EPIC" at bounding box center [341, 53] width 183 height 15
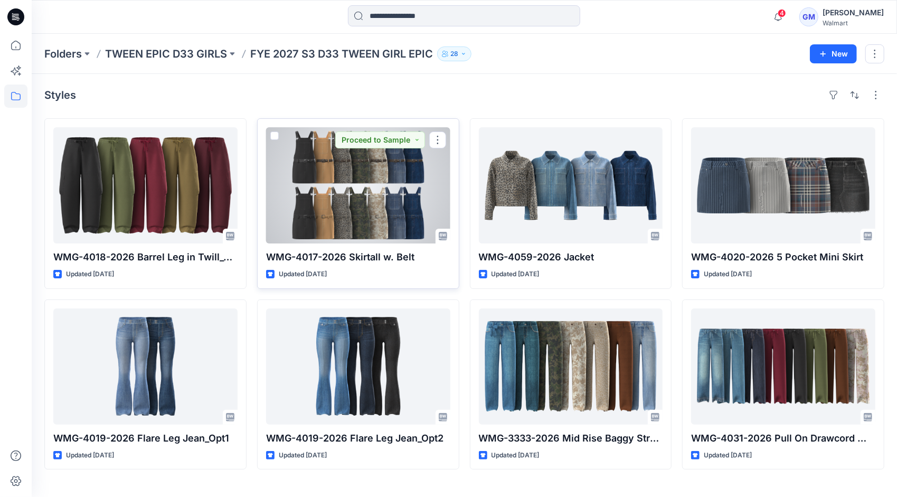
click at [414, 201] on div at bounding box center [358, 185] width 184 height 116
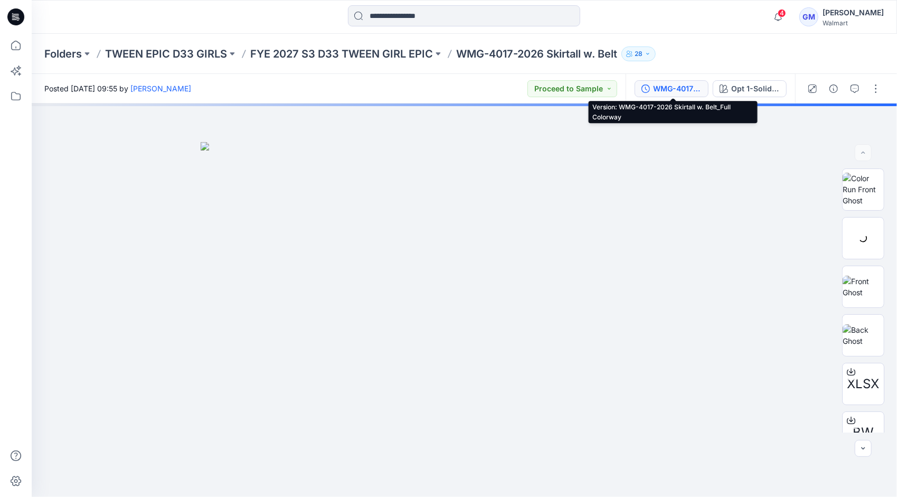
click at [672, 80] on button "WMG-4017-2026 Skirtall w. Belt_Full Colorway" at bounding box center [672, 88] width 74 height 17
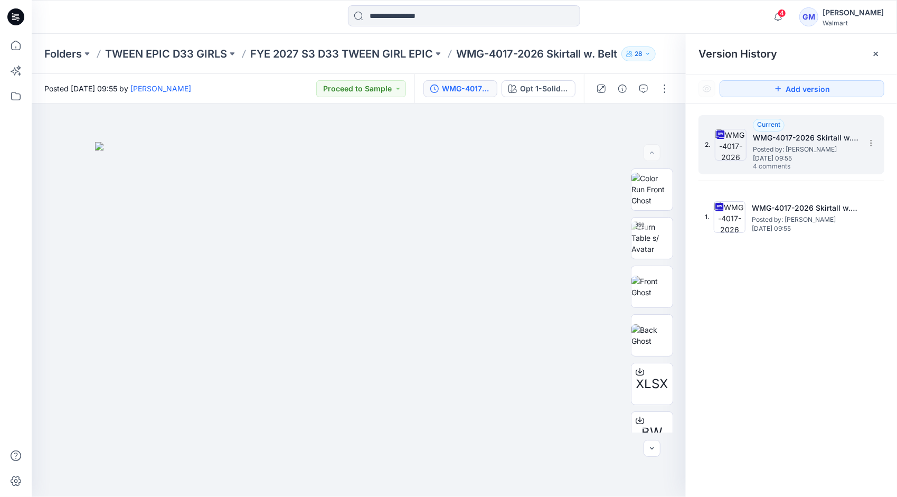
click at [798, 159] on span "[DATE] 09:55" at bounding box center [806, 158] width 106 height 7
click at [790, 132] on h5 "WMG-4017-2026 Skirtall w. Belt_Full Colorway" at bounding box center [806, 138] width 106 height 13
click at [646, 83] on button "button" at bounding box center [643, 88] width 17 height 17
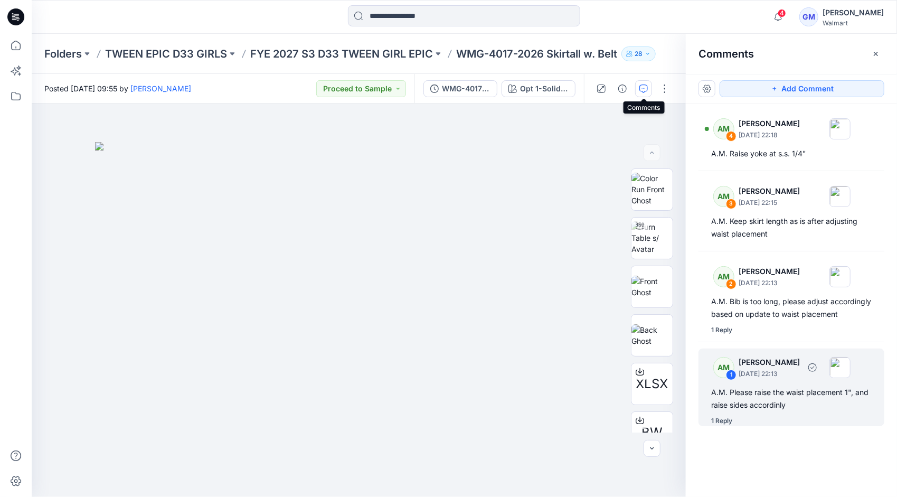
click at [770, 379] on p "[DATE] 22:13" at bounding box center [769, 374] width 61 height 11
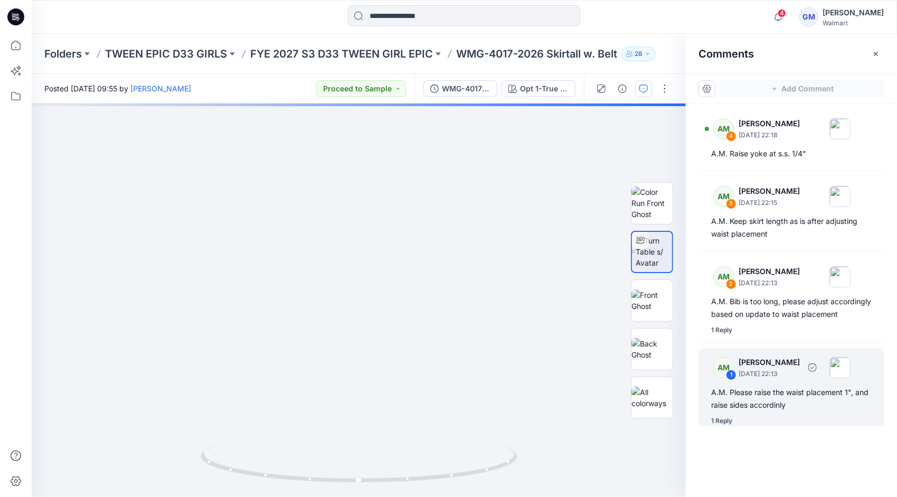
click at [725, 426] on div "1 Reply" at bounding box center [722, 421] width 21 height 11
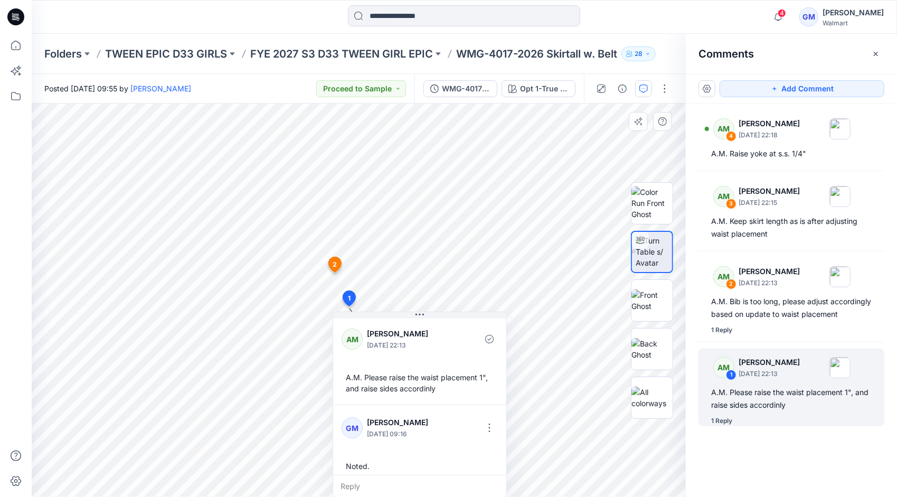
scroll to position [7, 0]
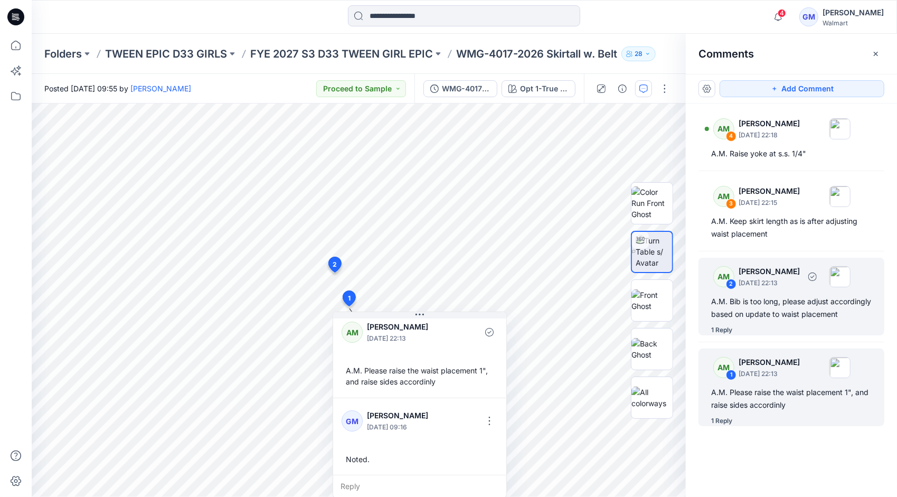
click at [747, 291] on div "AM 2 [PERSON_NAME] [DATE] 22:13 A.M. Bib is too long, please adjust accordingly…" at bounding box center [792, 297] width 186 height 78
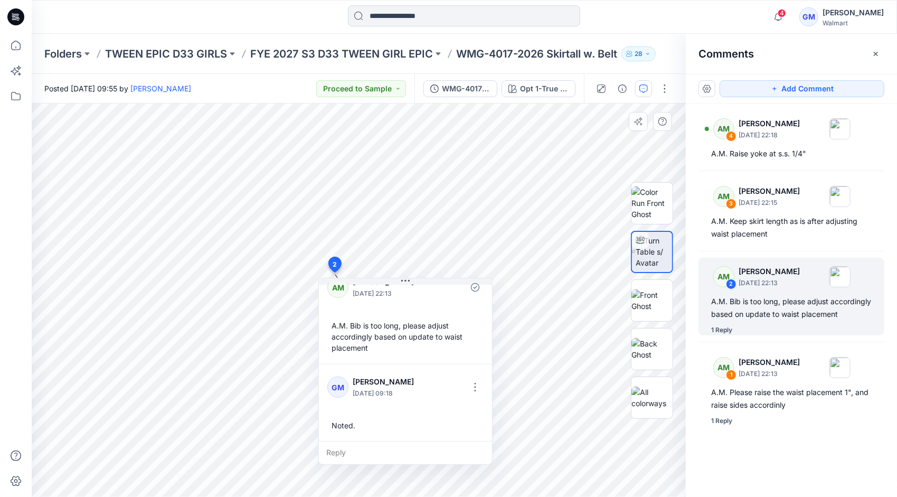
scroll to position [0, 0]
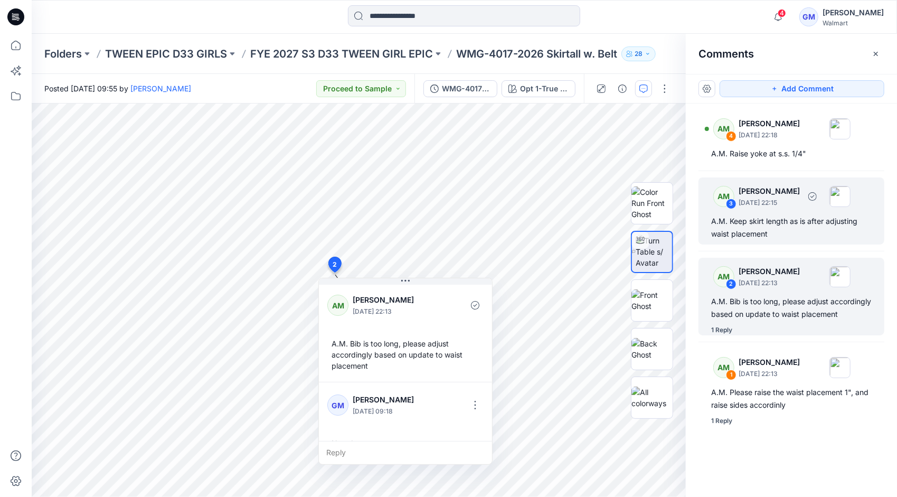
click at [757, 198] on p "[DATE] 22:15" at bounding box center [769, 203] width 61 height 11
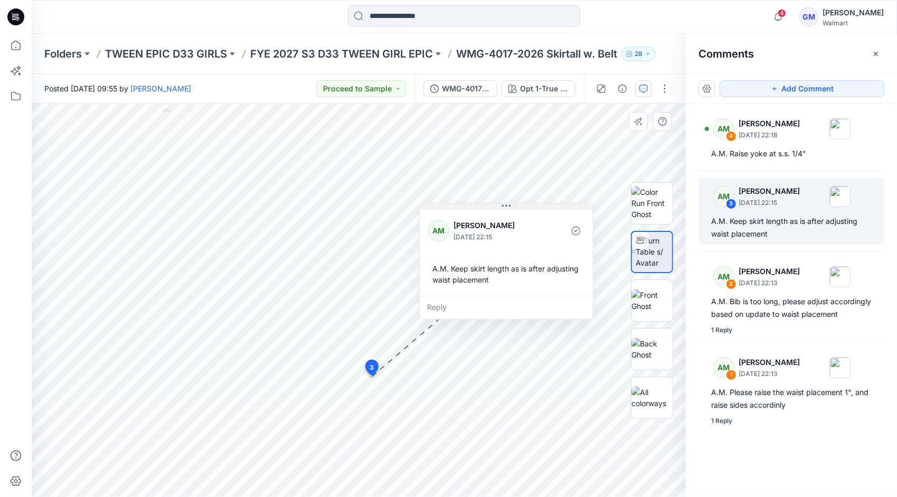
drag, startPoint x: 442, startPoint y: 380, endPoint x: 506, endPoint y: 202, distance: 189.1
click at [506, 202] on icon at bounding box center [506, 206] width 8 height 8
click at [467, 305] on div "Reply" at bounding box center [506, 307] width 173 height 23
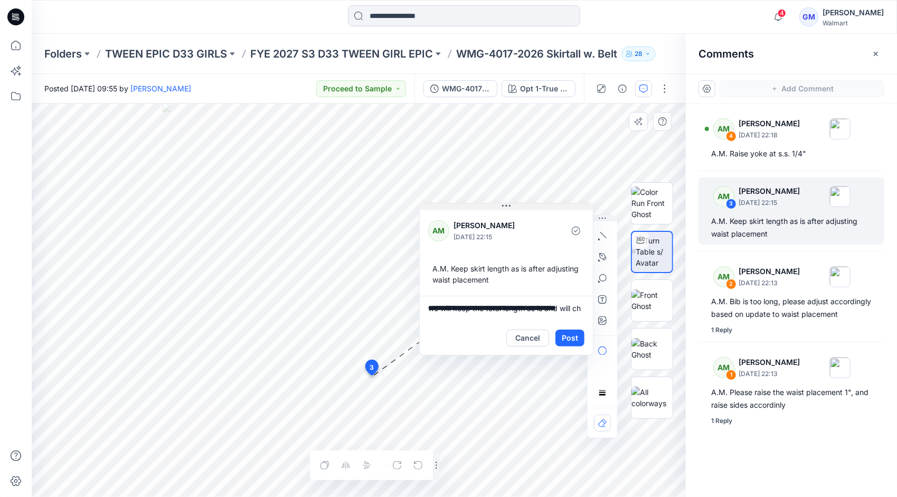
scroll to position [2, 0]
type textarea "**********"
click at [568, 338] on button "Post" at bounding box center [570, 338] width 29 height 17
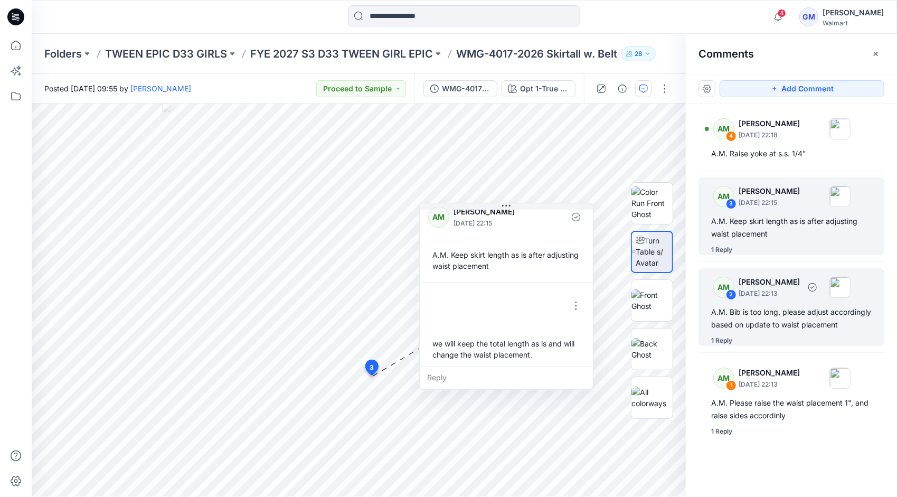
scroll to position [18, 0]
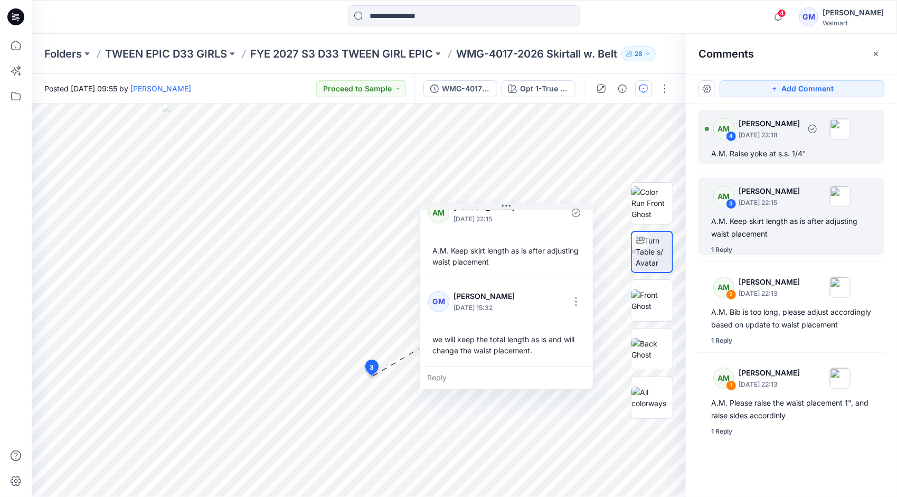
click at [770, 133] on p "[DATE] 22:18" at bounding box center [769, 135] width 61 height 11
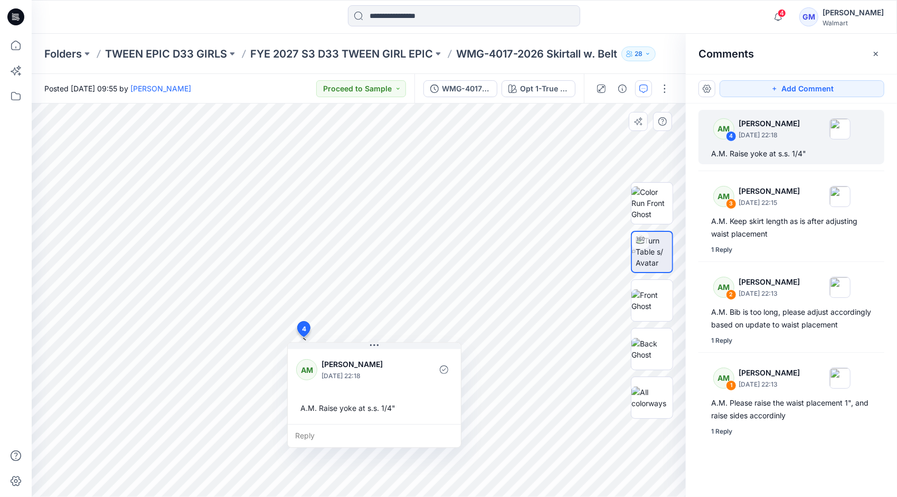
click at [330, 435] on div "Reply" at bounding box center [374, 435] width 173 height 23
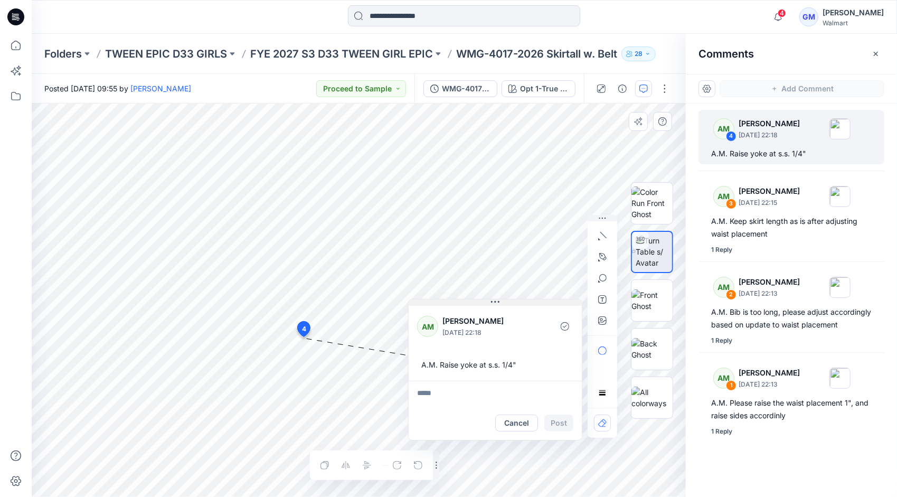
drag, startPoint x: 377, startPoint y: 344, endPoint x: 498, endPoint y: 301, distance: 128.5
click at [498, 301] on icon at bounding box center [495, 302] width 8 height 2
click at [454, 394] on textarea at bounding box center [495, 393] width 173 height 25
type textarea "*"
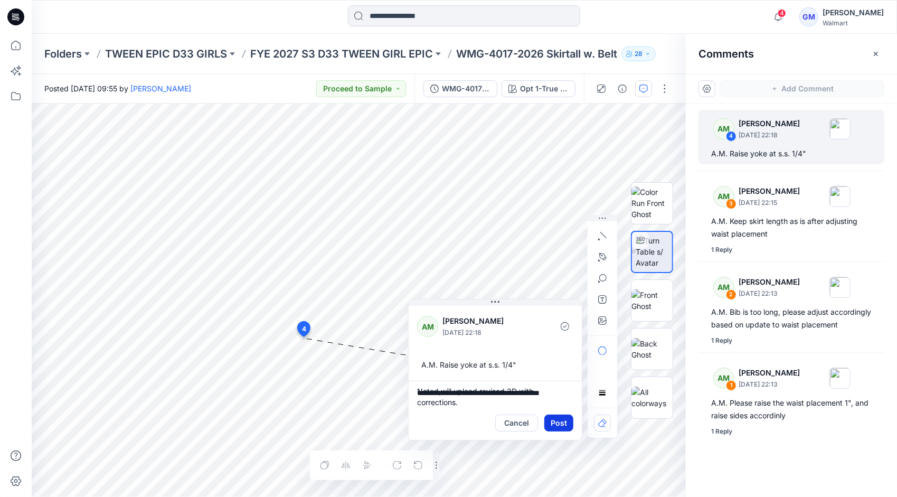
type textarea "**********"
click at [556, 421] on button "Post" at bounding box center [559, 423] width 29 height 17
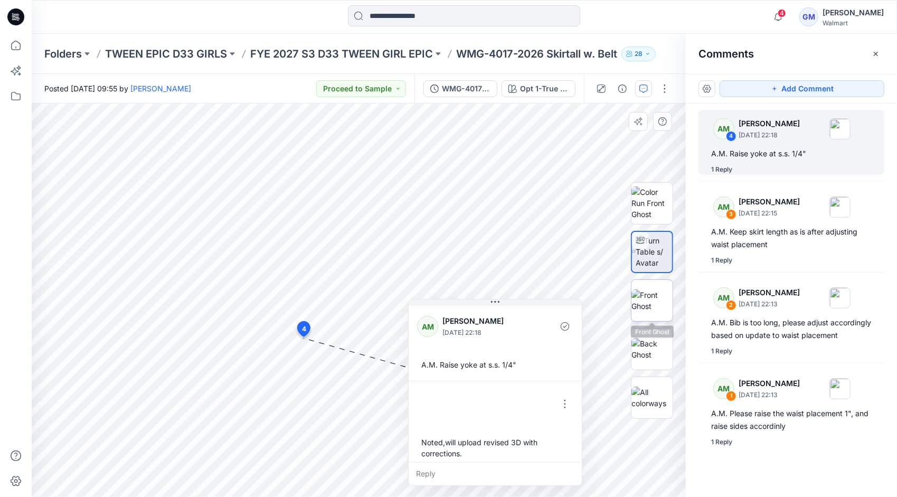
scroll to position [7, 0]
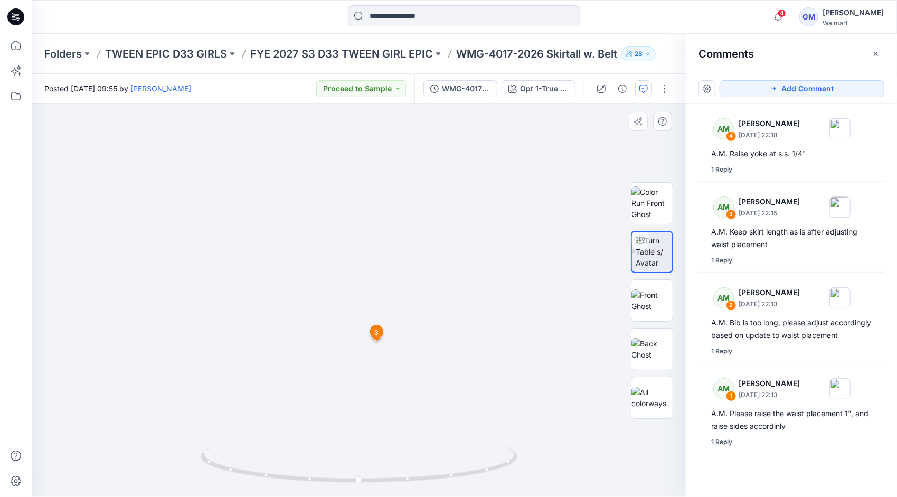
drag, startPoint x: 399, startPoint y: 368, endPoint x: 416, endPoint y: 305, distance: 65.2
click at [416, 305] on img at bounding box center [359, 232] width 538 height 529
click at [641, 86] on icon "button" at bounding box center [644, 89] width 8 height 8
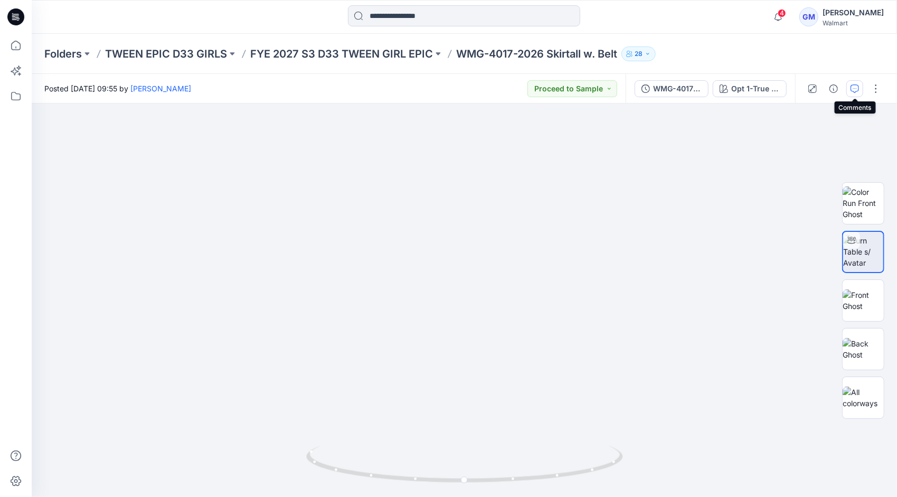
click at [860, 90] on button "button" at bounding box center [855, 88] width 17 height 17
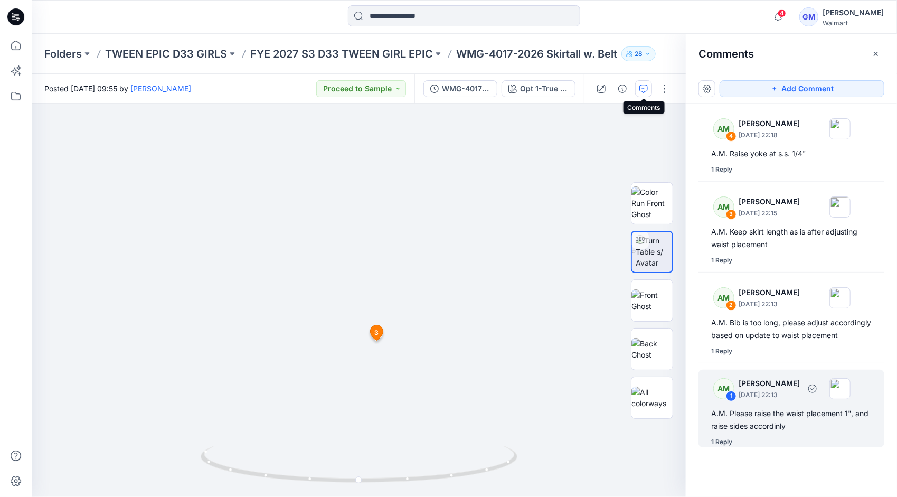
click at [805, 416] on div "AM 1 [PERSON_NAME] [DATE] 22:13 A.M. Please raise the waist placement 1", and r…" at bounding box center [792, 409] width 186 height 78
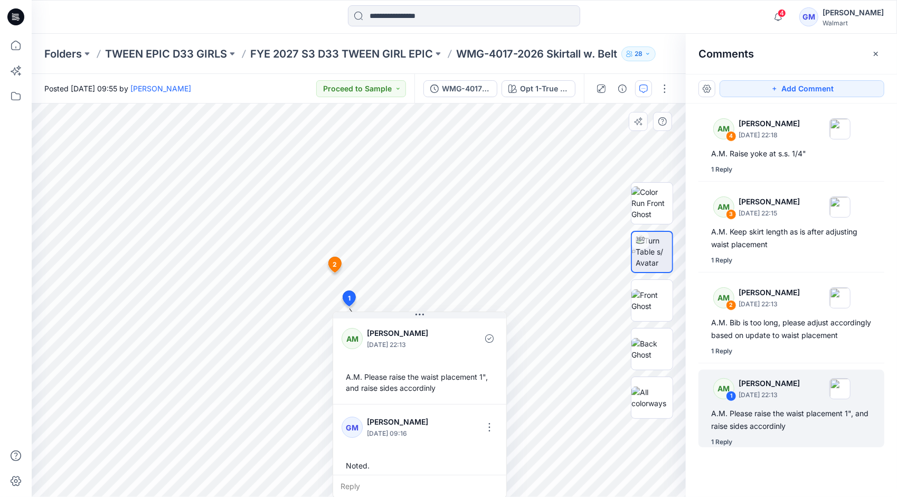
scroll to position [0, 0]
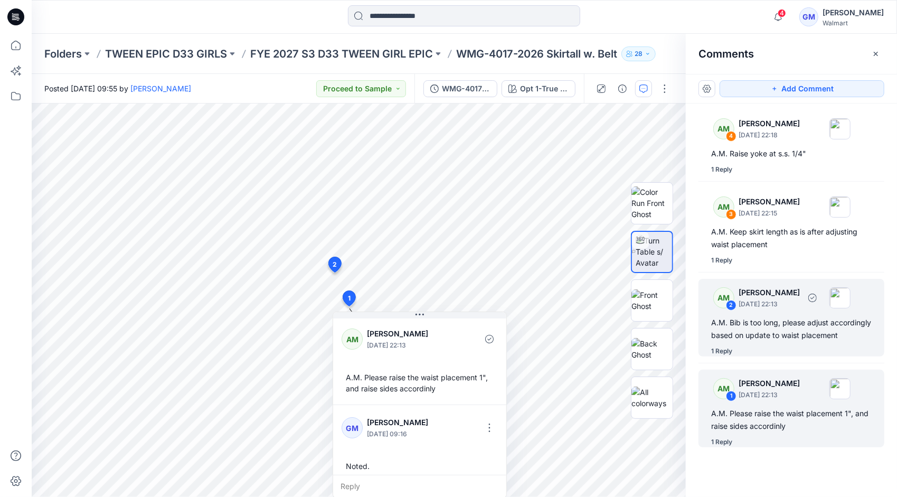
click at [784, 323] on div "A.M. Bib is too long, please adjust accordingly based on update to waist placem…" at bounding box center [792, 328] width 161 height 25
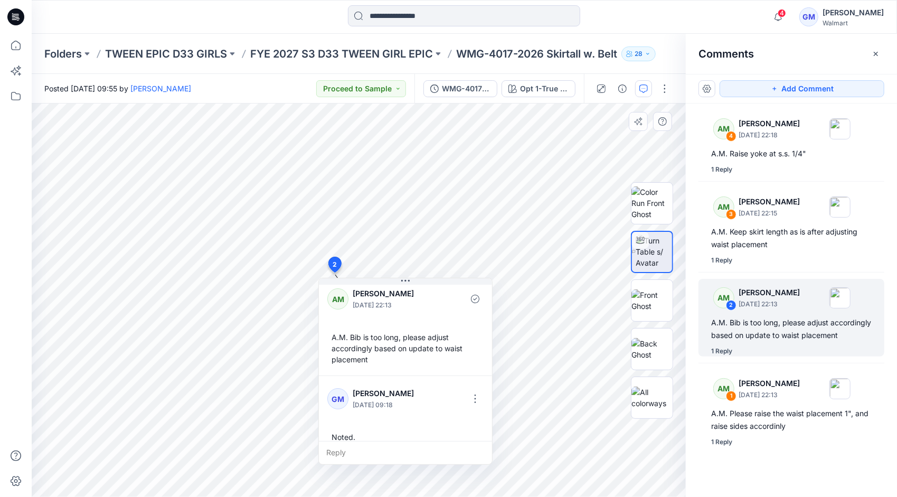
scroll to position [7, 0]
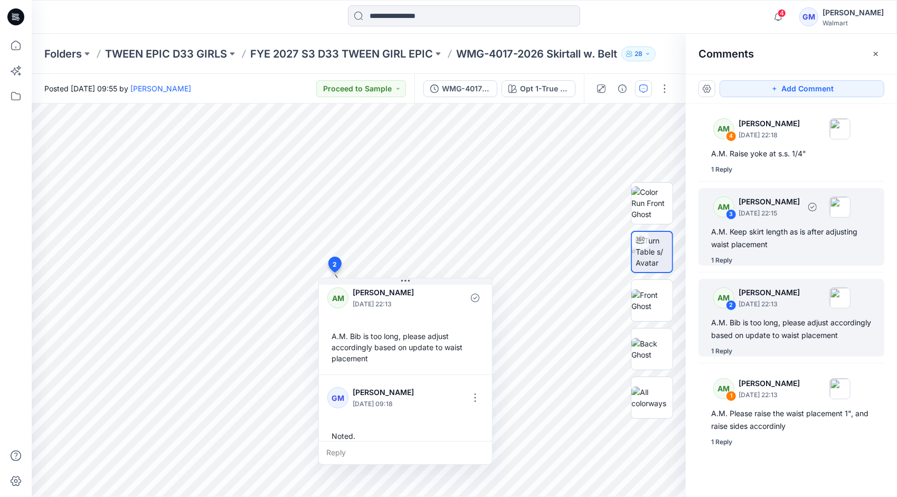
click at [781, 221] on div "AM 3 [PERSON_NAME] [DATE] 22:15 A.M. Keep skirt length as is after adjusting wa…" at bounding box center [792, 227] width 186 height 78
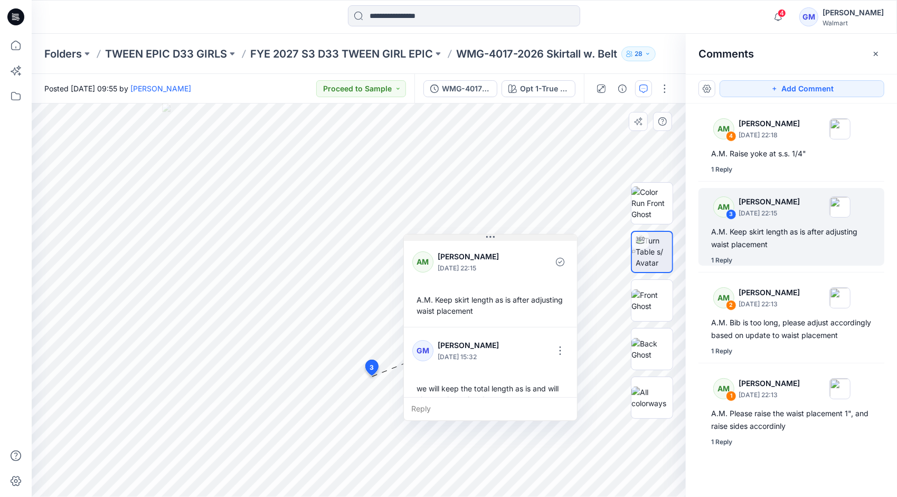
drag, startPoint x: 438, startPoint y: 383, endPoint x: 486, endPoint y: 237, distance: 154.5
click at [486, 237] on button at bounding box center [490, 238] width 173 height 6
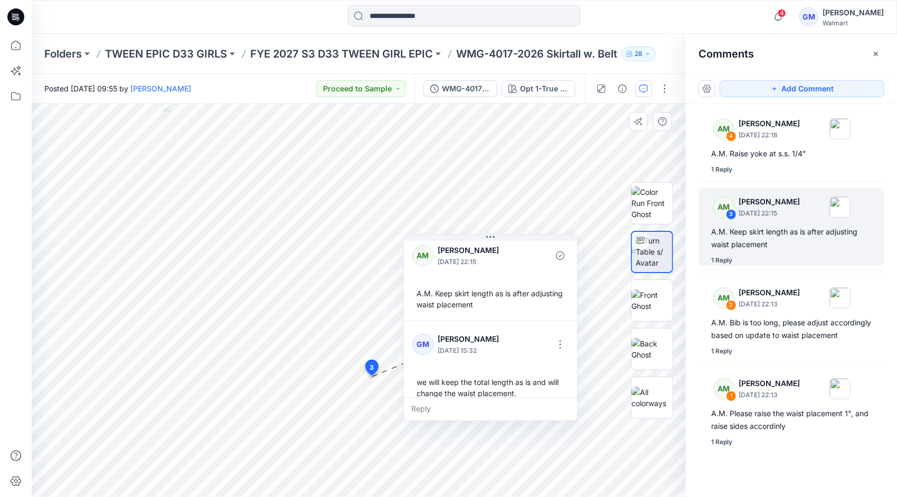
scroll to position [8, 0]
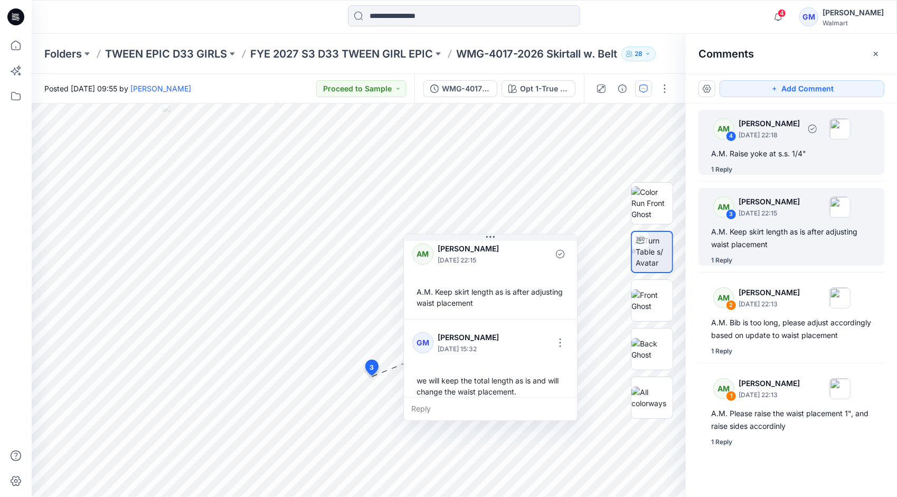
click at [773, 159] on div "AM 4 [PERSON_NAME] [DATE] 22:18 A.M. Raise yoke at s.s. 1/4" 1 Reply" at bounding box center [792, 142] width 186 height 65
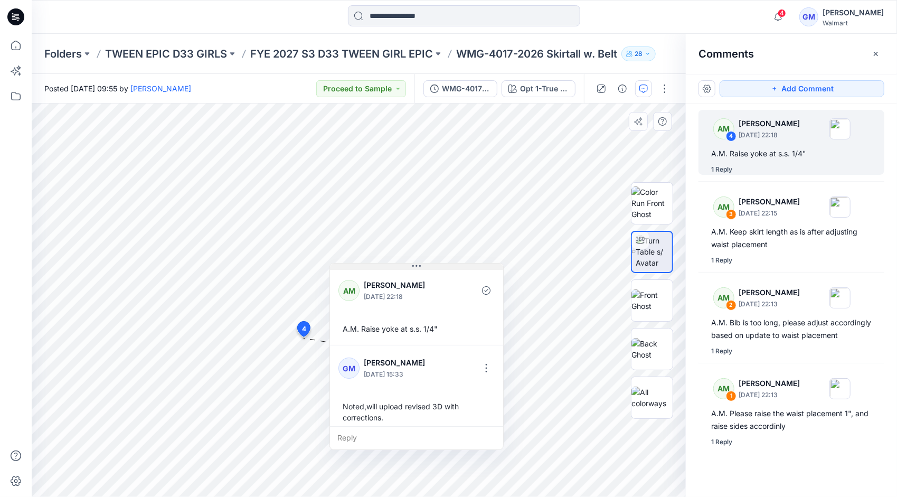
drag, startPoint x: 382, startPoint y: 347, endPoint x: 424, endPoint y: 267, distance: 90.3
click at [424, 267] on button at bounding box center [416, 267] width 173 height 6
click at [404, 55] on p "FYE 2027 S3 D33 TWEEN GIRL EPIC" at bounding box center [341, 53] width 183 height 15
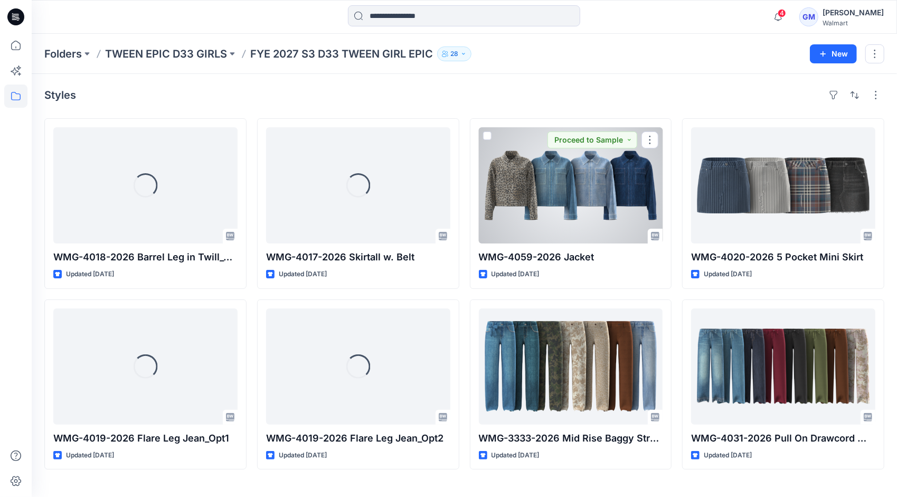
click at [550, 195] on div at bounding box center [571, 185] width 184 height 116
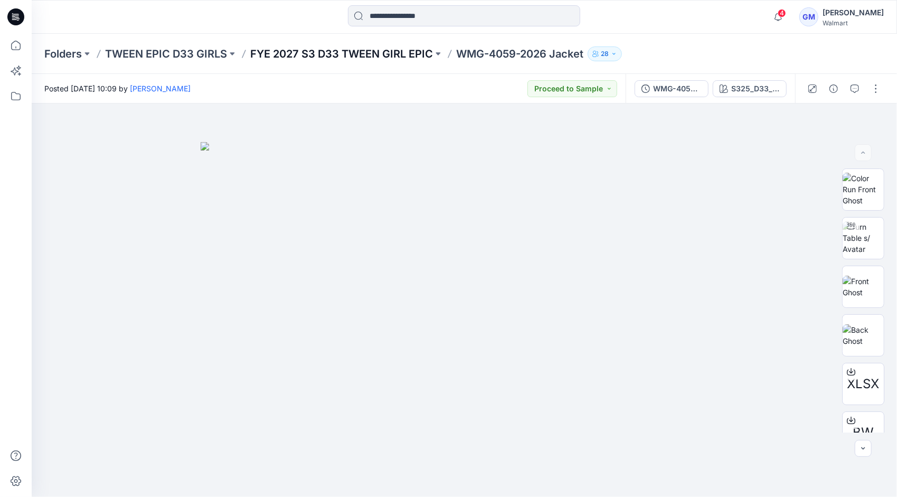
click at [330, 49] on p "FYE 2027 S3 D33 TWEEN GIRL EPIC" at bounding box center [341, 53] width 183 height 15
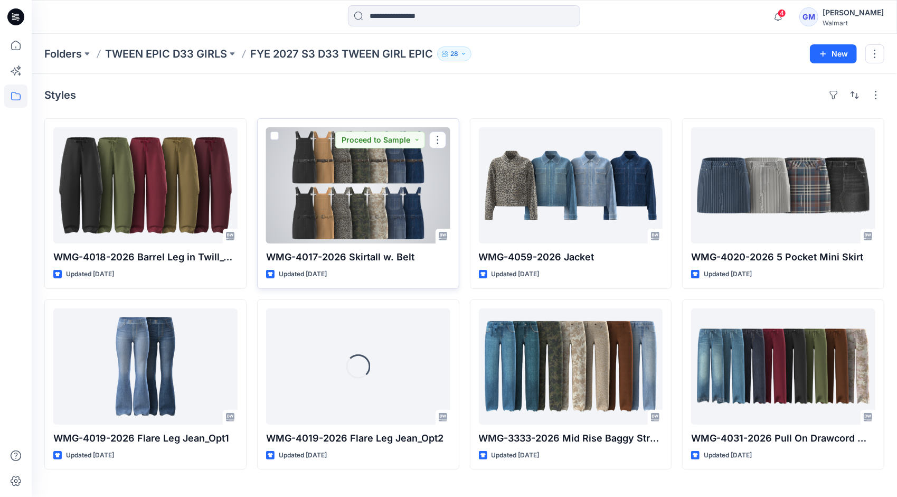
click at [376, 196] on div at bounding box center [358, 185] width 184 height 116
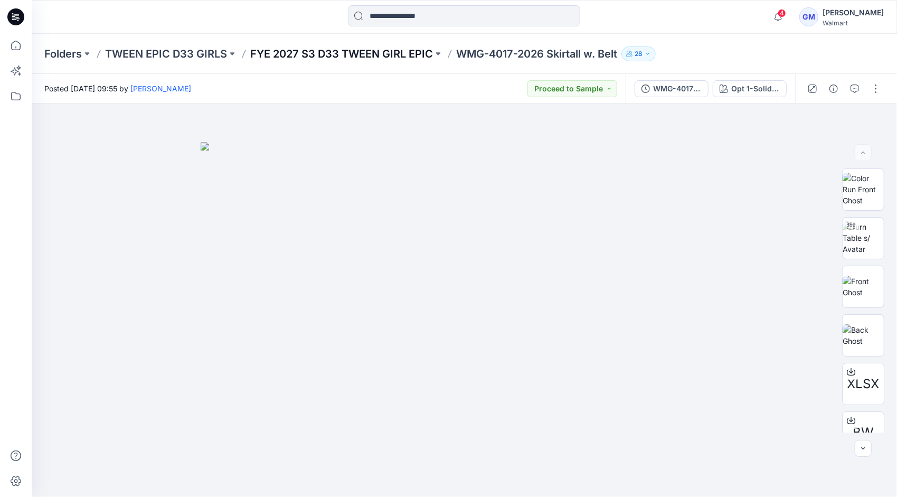
click at [401, 51] on p "FYE 2027 S3 D33 TWEEN GIRL EPIC" at bounding box center [341, 53] width 183 height 15
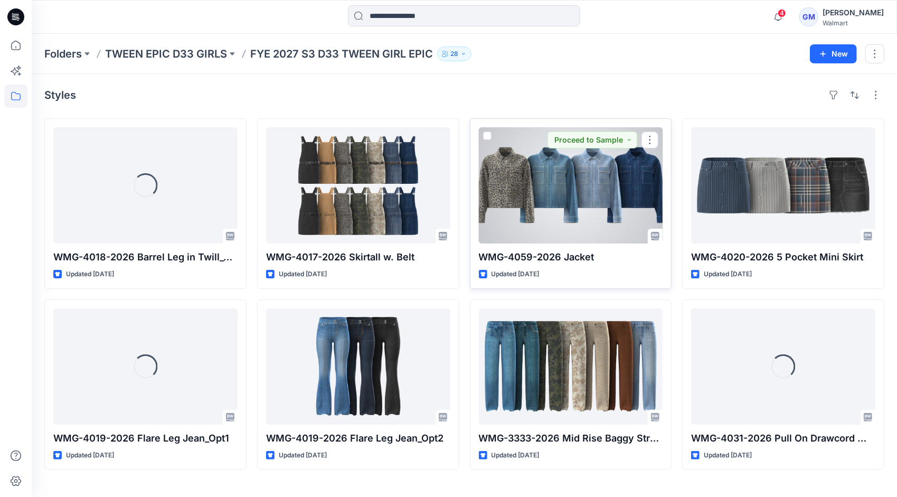
click at [551, 190] on div at bounding box center [571, 185] width 184 height 116
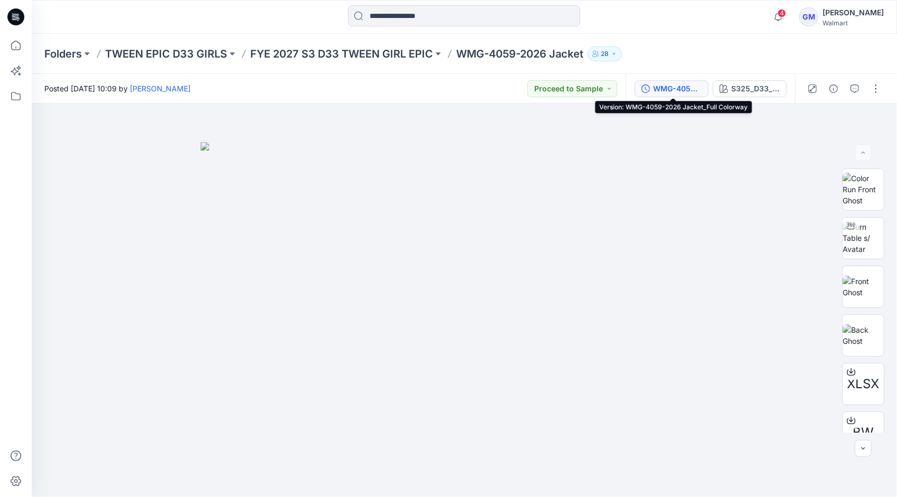
click at [677, 88] on div "WMG-4059-2026 Jacket_Full Colorway" at bounding box center [677, 89] width 49 height 12
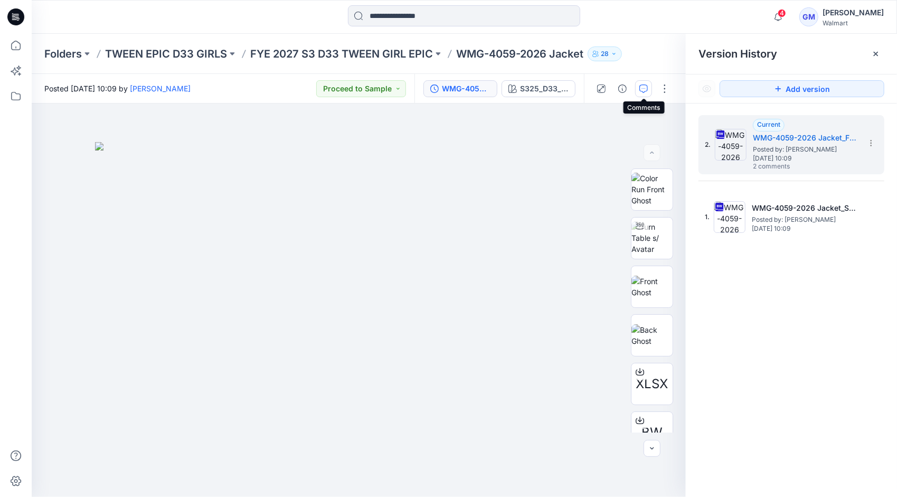
click at [642, 86] on icon "button" at bounding box center [644, 89] width 8 height 8
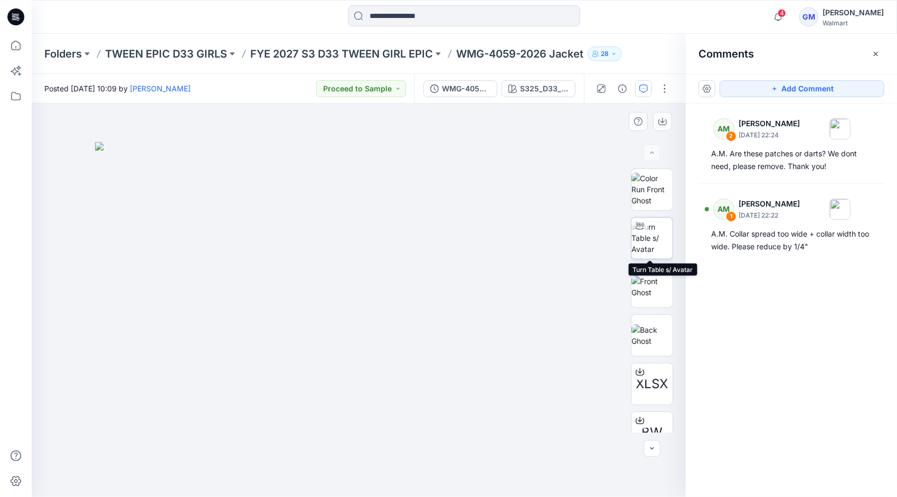
click at [644, 239] on img at bounding box center [652, 237] width 41 height 33
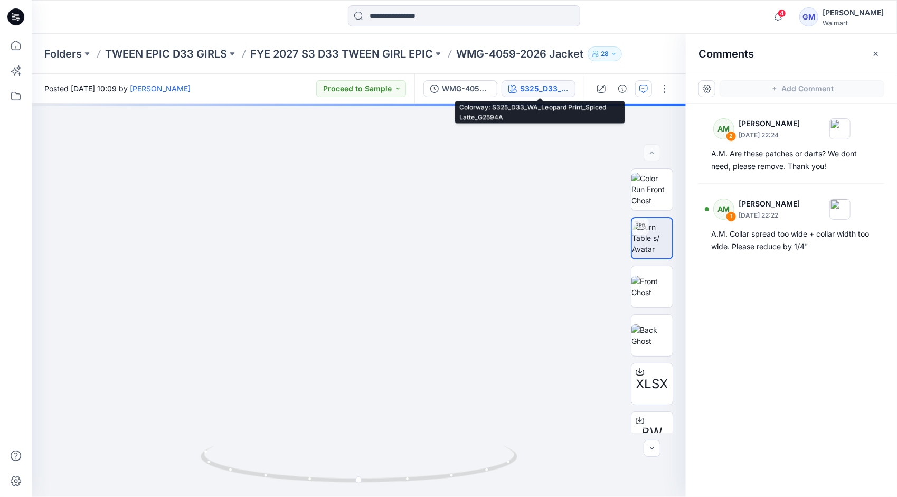
click at [551, 91] on div "S325_D33_WA_Leopard Print_Spiced Latte_G2594A" at bounding box center [544, 89] width 49 height 12
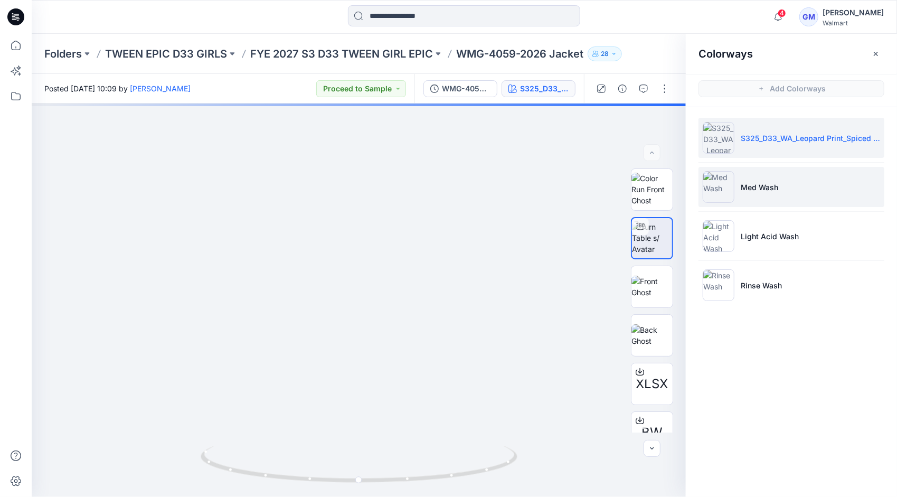
click at [794, 195] on li "Med Wash" at bounding box center [792, 187] width 186 height 40
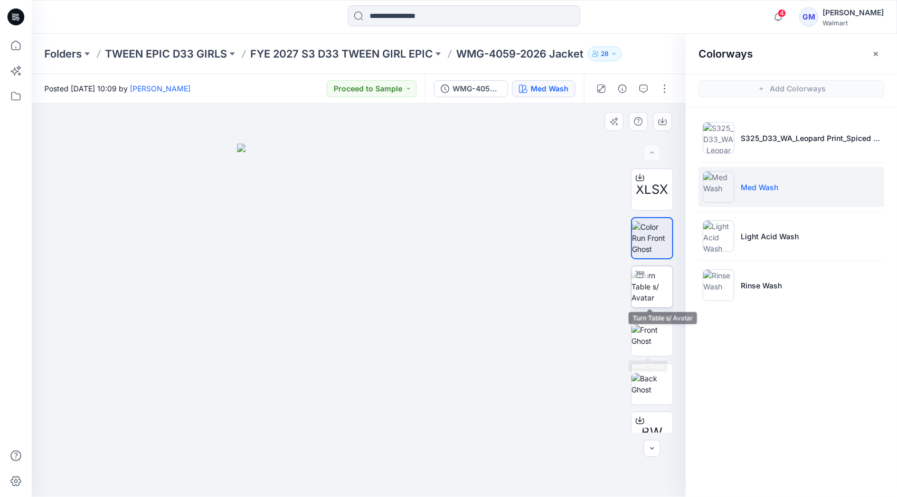
click at [647, 293] on img at bounding box center [652, 286] width 41 height 33
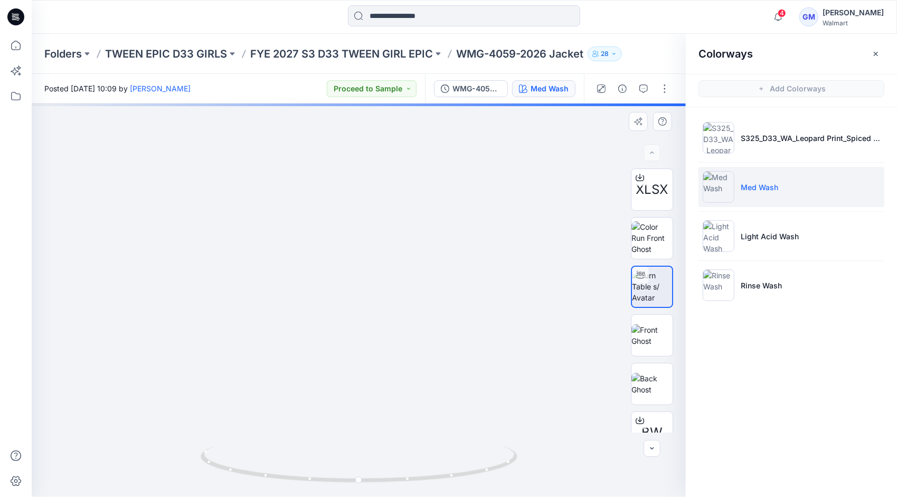
drag, startPoint x: 397, startPoint y: 283, endPoint x: 398, endPoint y: 359, distance: 76.6
click at [398, 359] on img at bounding box center [359, 156] width 1116 height 681
drag, startPoint x: 508, startPoint y: 464, endPoint x: 372, endPoint y: 457, distance: 136.5
click at [372, 457] on icon at bounding box center [361, 466] width 320 height 40
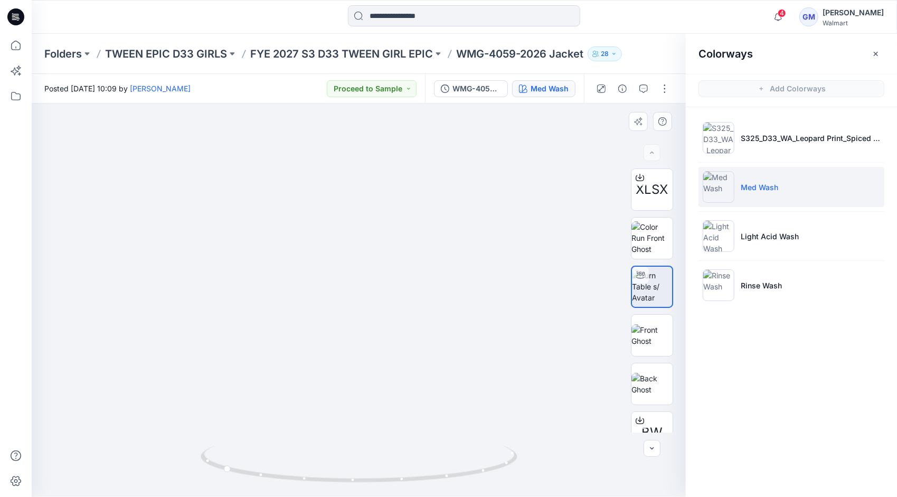
drag, startPoint x: 203, startPoint y: 320, endPoint x: 267, endPoint y: 242, distance: 100.6
drag, startPoint x: 248, startPoint y: 285, endPoint x: 341, endPoint y: 362, distance: 120.8
drag, startPoint x: 348, startPoint y: 484, endPoint x: 470, endPoint y: 475, distance: 122.3
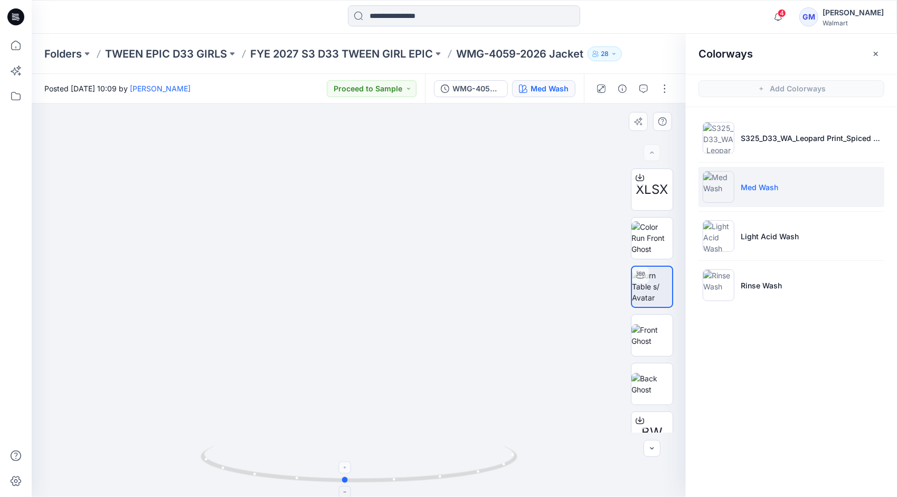
click at [470, 475] on icon at bounding box center [361, 466] width 320 height 40
click at [492, 87] on div "WMG-4059-2026 Jacket_Full Colorway" at bounding box center [477, 89] width 49 height 12
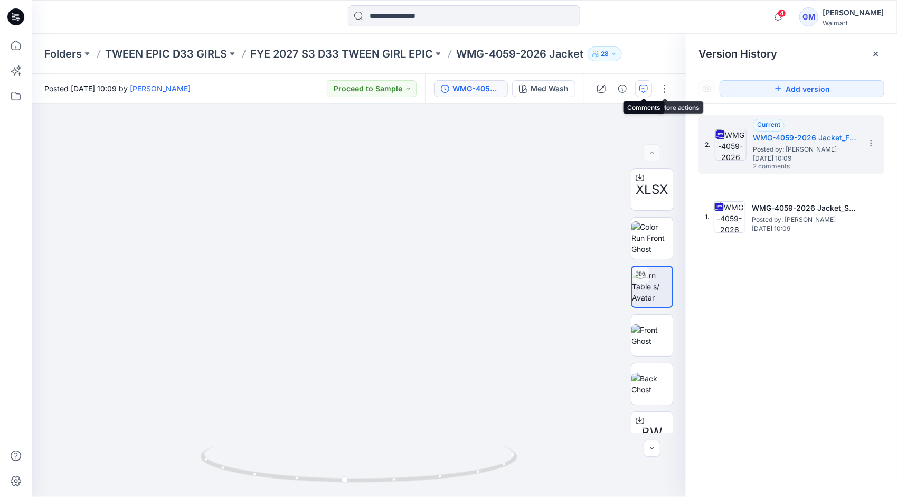
click at [647, 89] on icon "button" at bounding box center [644, 89] width 8 height 8
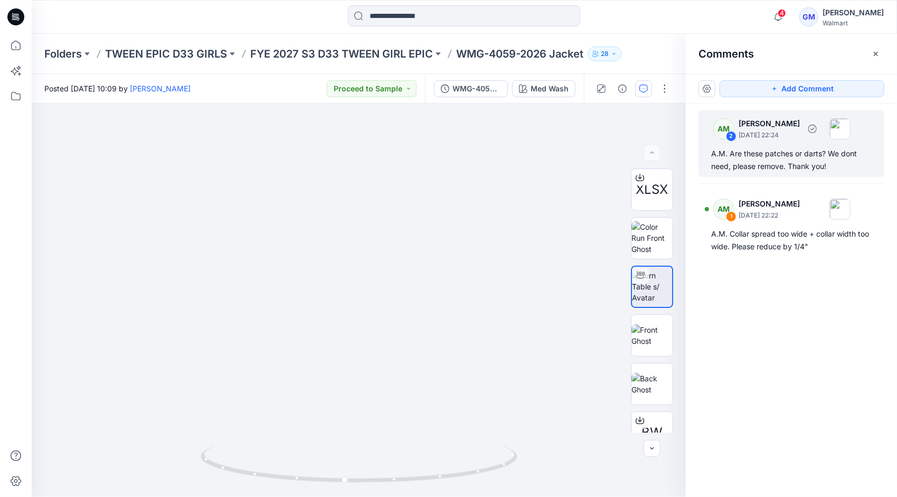
click at [785, 148] on div "A.M. Are these patches or darts? We dont need, please remove. Thank you!" at bounding box center [792, 159] width 161 height 25
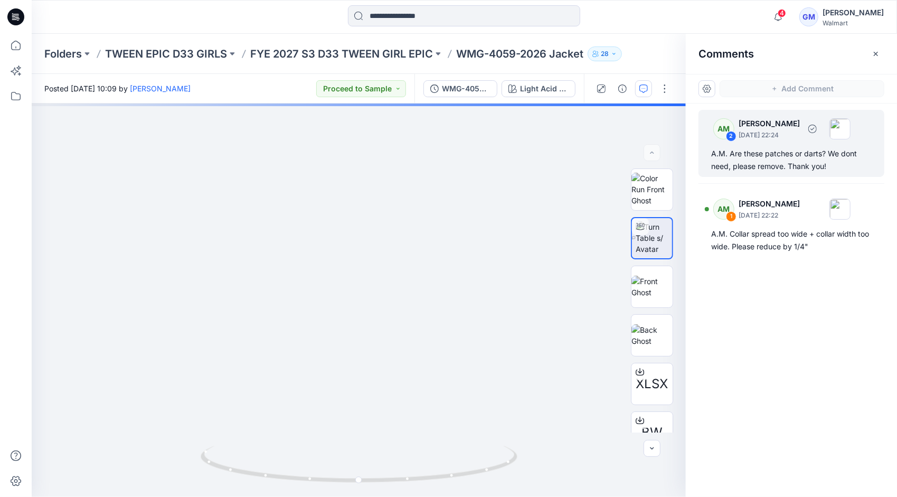
click at [773, 156] on div "A.M. Are these patches or darts? We dont need, please remove. Thank you!" at bounding box center [792, 159] width 161 height 25
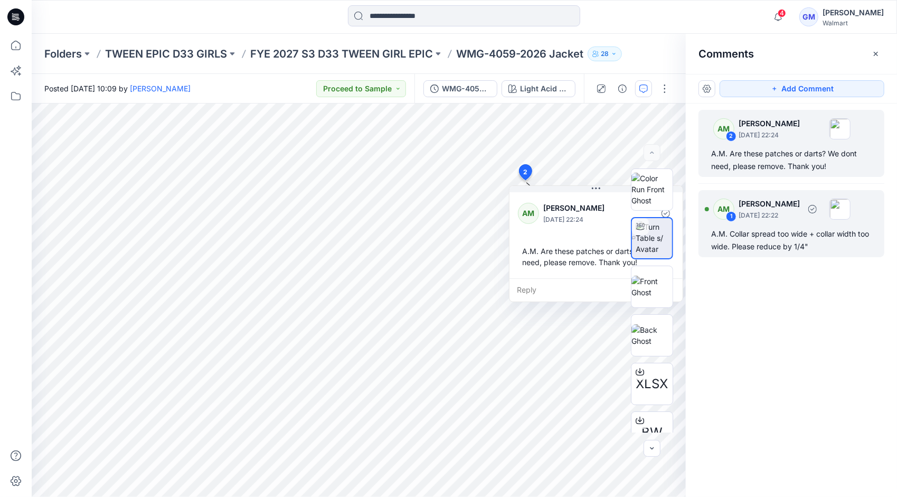
click at [783, 224] on div "AM 1 [PERSON_NAME] [DATE] 22:22 A.M. Collar spread too wide + collar width too …" at bounding box center [792, 223] width 186 height 67
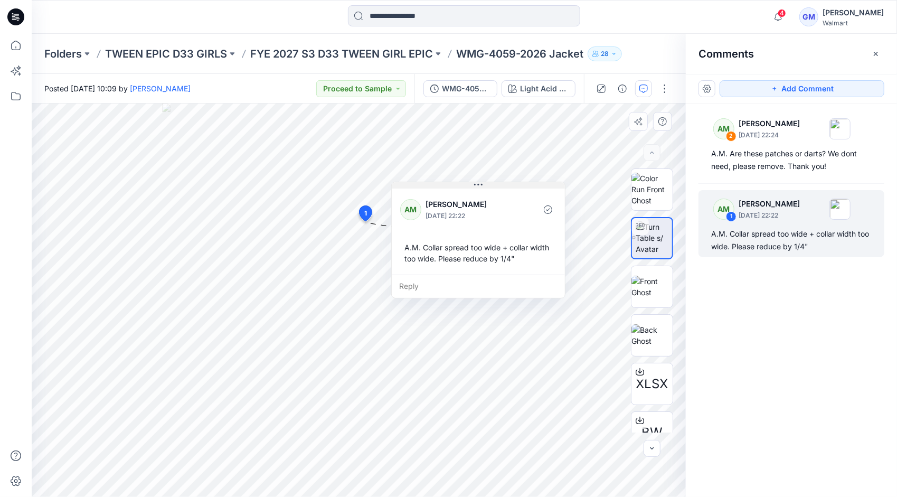
drag, startPoint x: 435, startPoint y: 235, endPoint x: 482, endPoint y: 186, distance: 67.6
click at [482, 186] on icon at bounding box center [478, 185] width 8 height 8
click at [423, 284] on div "Reply" at bounding box center [478, 286] width 173 height 23
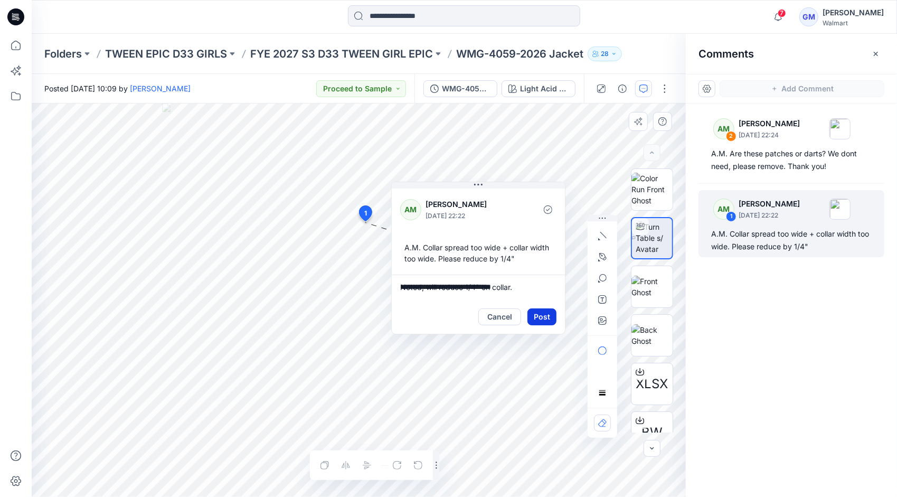
type textarea "**********"
click at [547, 315] on button "Post" at bounding box center [542, 316] width 29 height 17
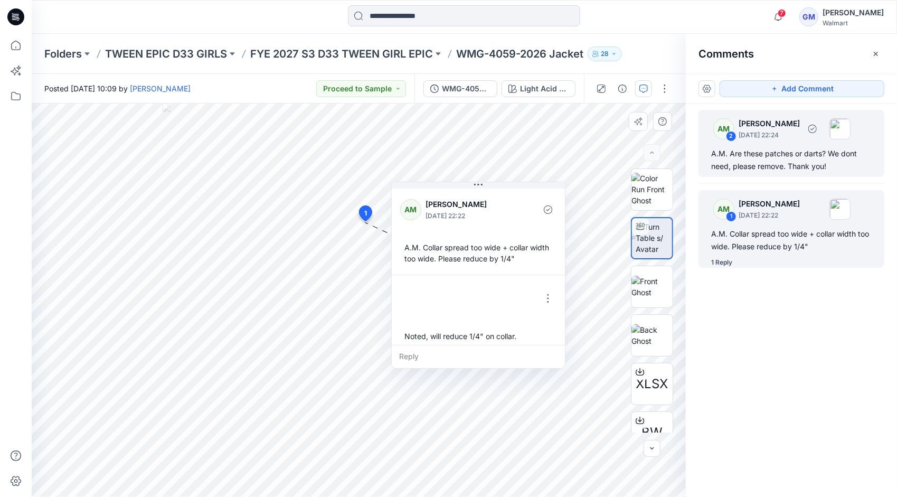
scroll to position [7, 0]
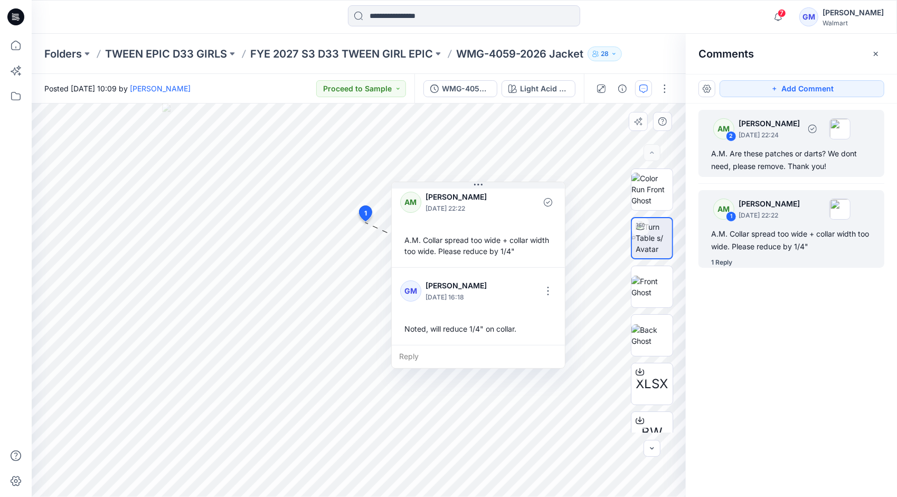
click at [776, 155] on div "A.M. Are these patches or darts? We dont need, please remove. Thank you!" at bounding box center [792, 159] width 161 height 25
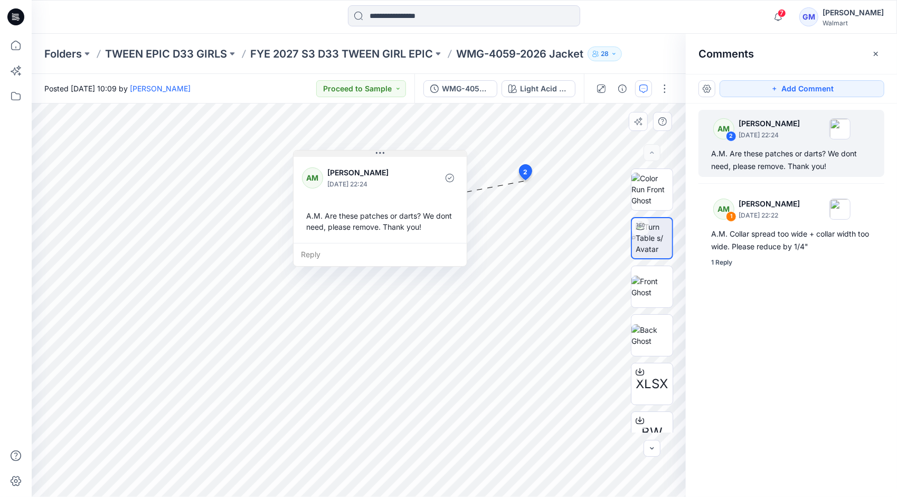
drag, startPoint x: 596, startPoint y: 188, endPoint x: 380, endPoint y: 152, distance: 218.9
click at [380, 152] on icon at bounding box center [380, 153] width 8 height 2
click at [318, 254] on div "Reply" at bounding box center [380, 254] width 173 height 23
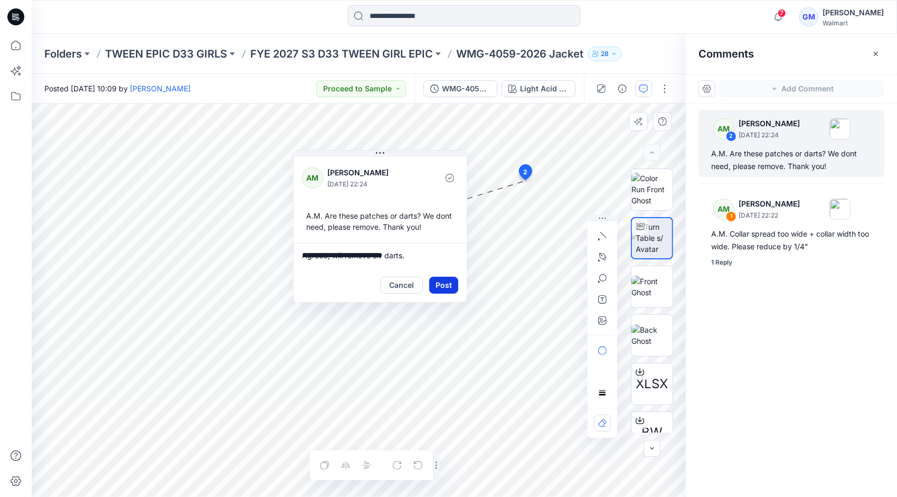
type textarea "**********"
click at [435, 286] on button "Post" at bounding box center [443, 285] width 29 height 17
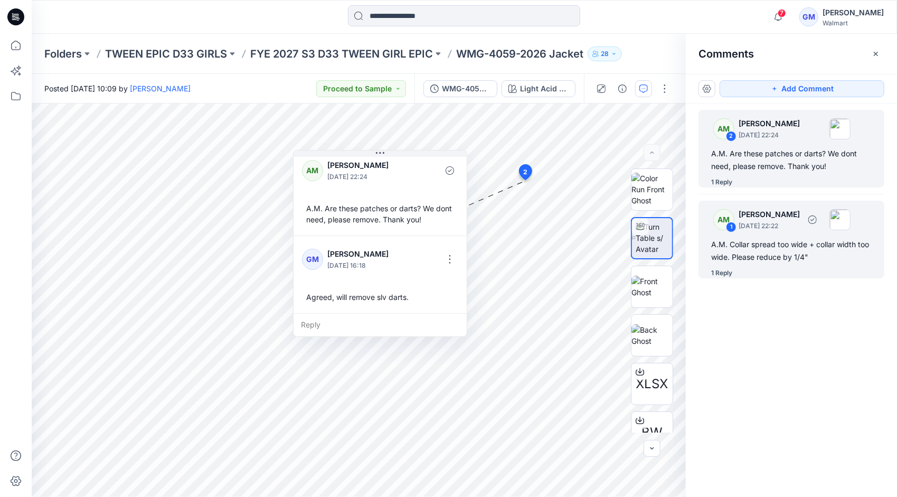
click at [785, 254] on div "A.M. Collar spread too wide + collar width too wide. Please reduce by 1/4"" at bounding box center [792, 250] width 161 height 25
